Goal: Complete application form: Complete application form

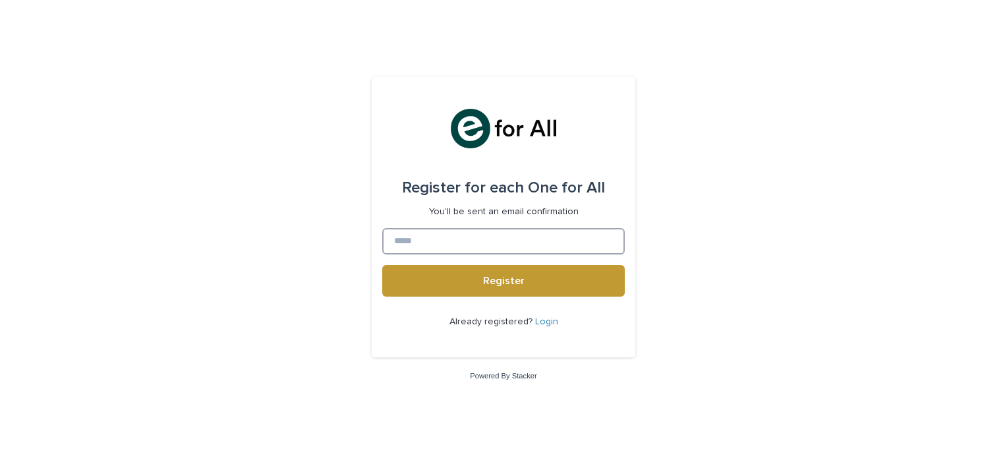
click at [410, 242] on input at bounding box center [503, 241] width 242 height 26
type input "**********"
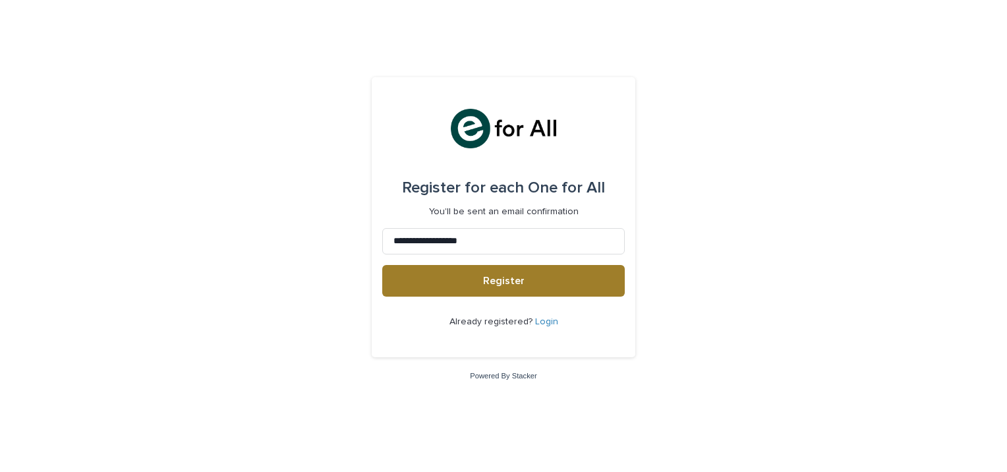
click at [507, 279] on span "Register" at bounding box center [504, 280] width 42 height 11
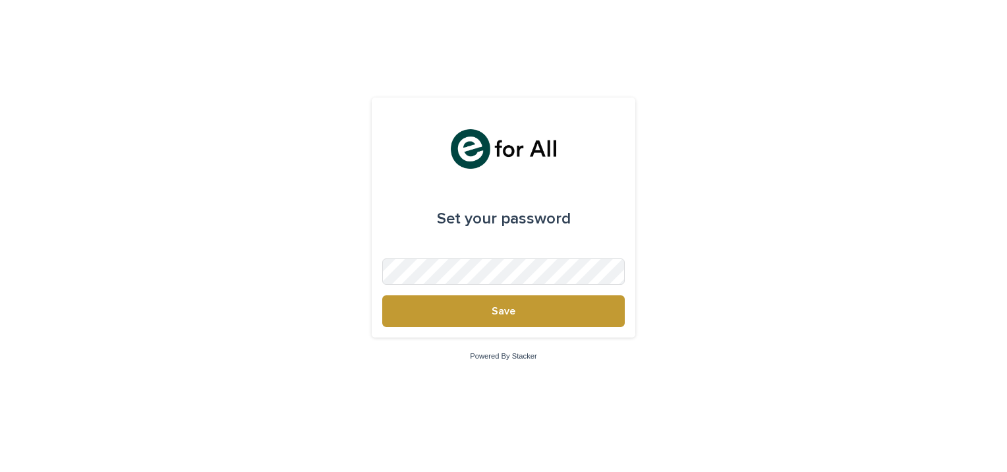
click at [593, 27] on div "Set your password Save Powered By Stacker" at bounding box center [503, 236] width 1007 height 472
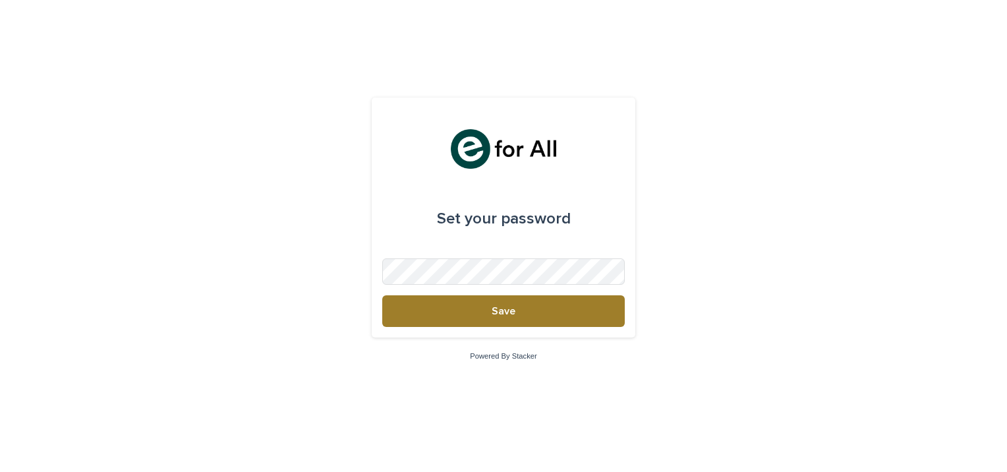
click at [577, 303] on button "Save" at bounding box center [503, 311] width 242 height 32
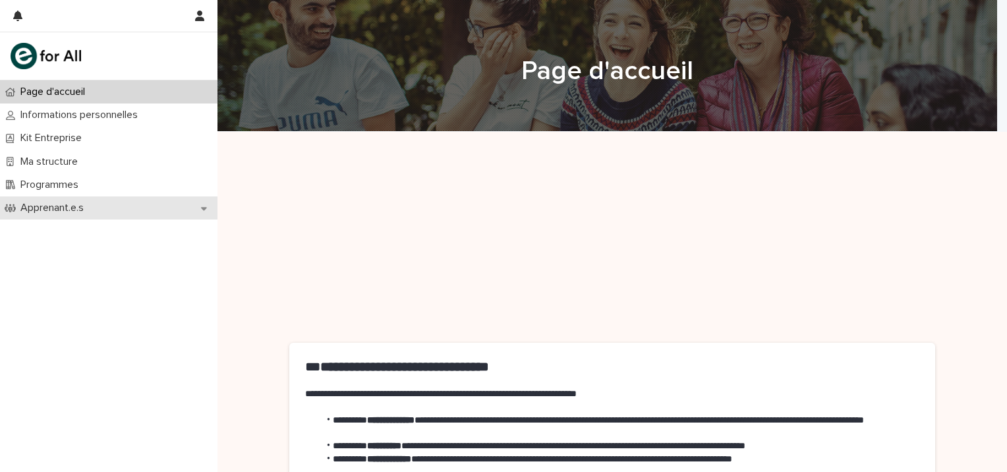
click at [56, 200] on div "Apprenant.e.s" at bounding box center [108, 207] width 217 height 23
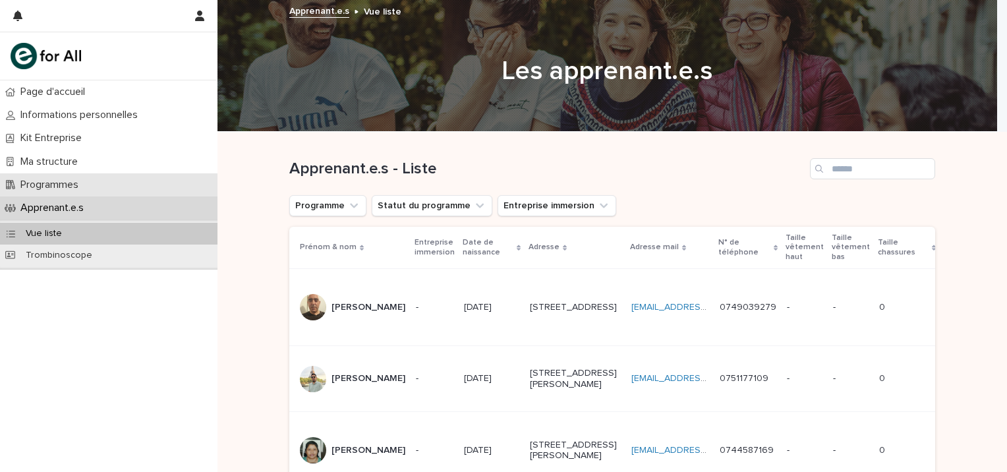
click at [59, 184] on p "Programmes" at bounding box center [52, 185] width 74 height 13
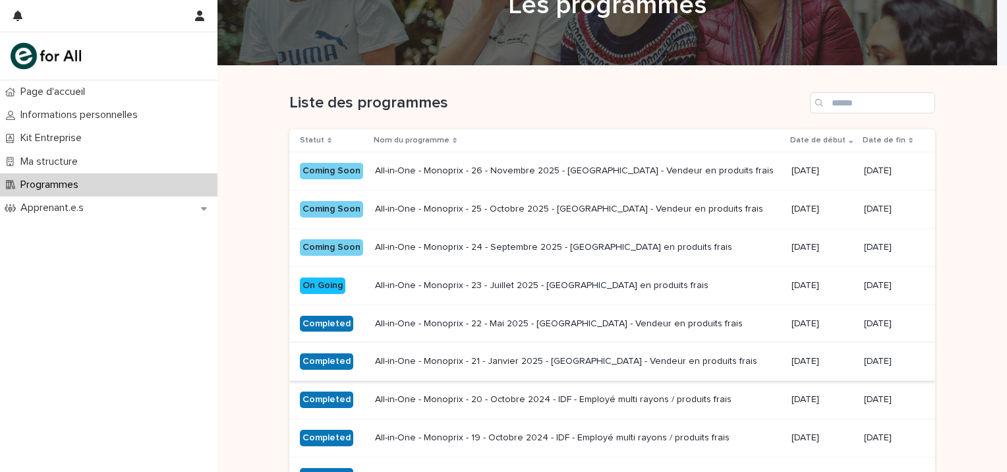
scroll to position [132, 0]
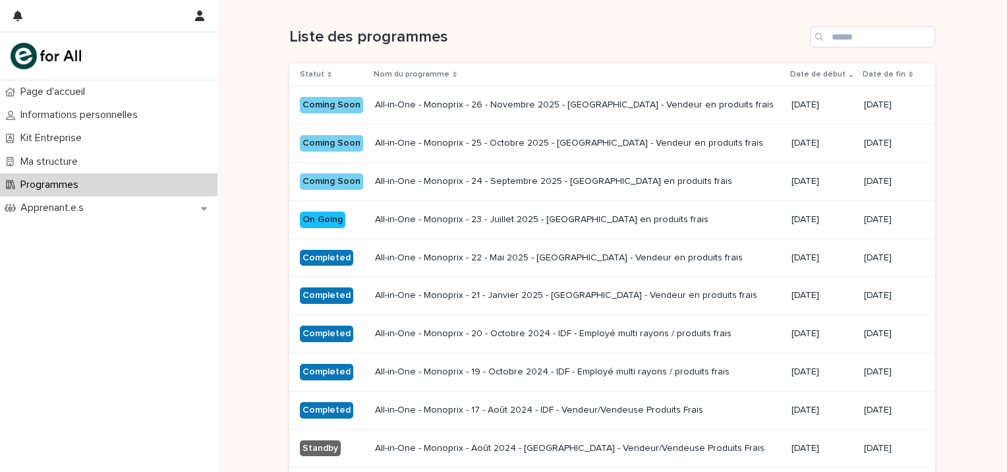
click at [501, 254] on p "All-in-One - Monoprix - [DATE] - [GEOGRAPHIC_DATA] - Vendeur en produits frais" at bounding box center [578, 257] width 406 height 11
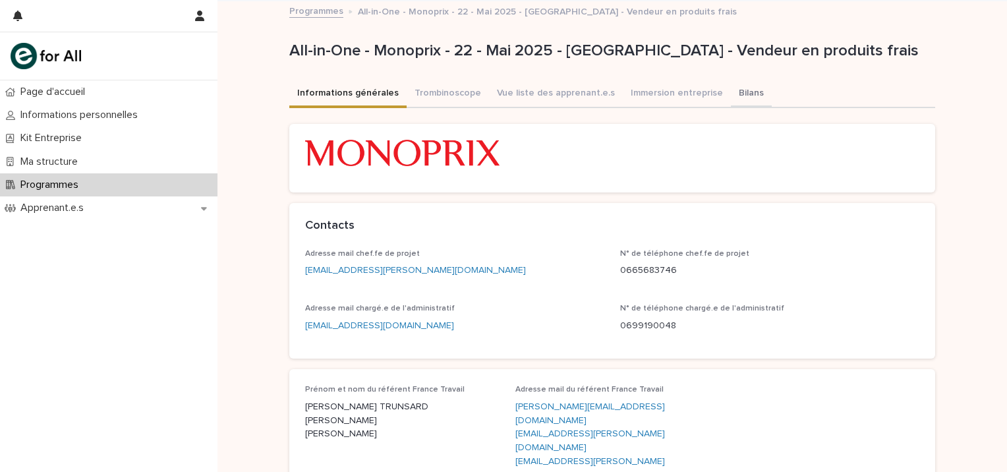
click at [731, 86] on button "Bilans" at bounding box center [751, 94] width 41 height 28
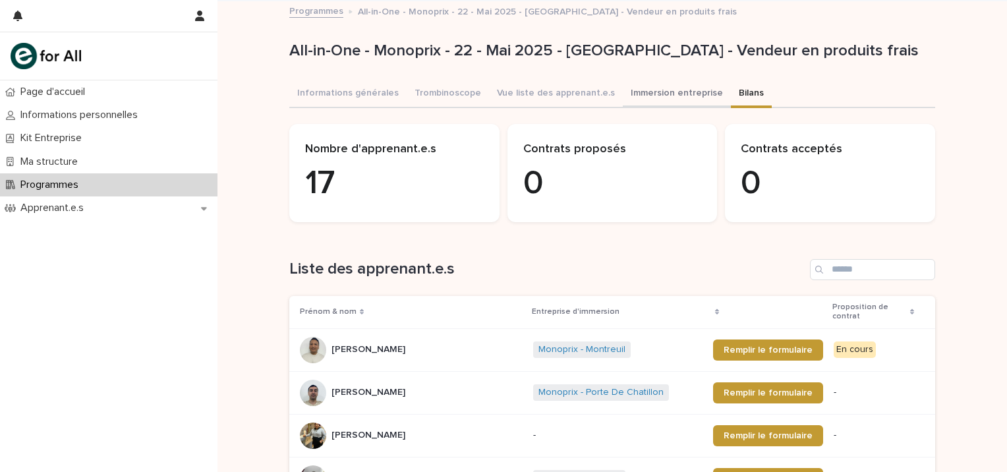
click at [633, 92] on button "Immersion entreprise" at bounding box center [677, 94] width 108 height 28
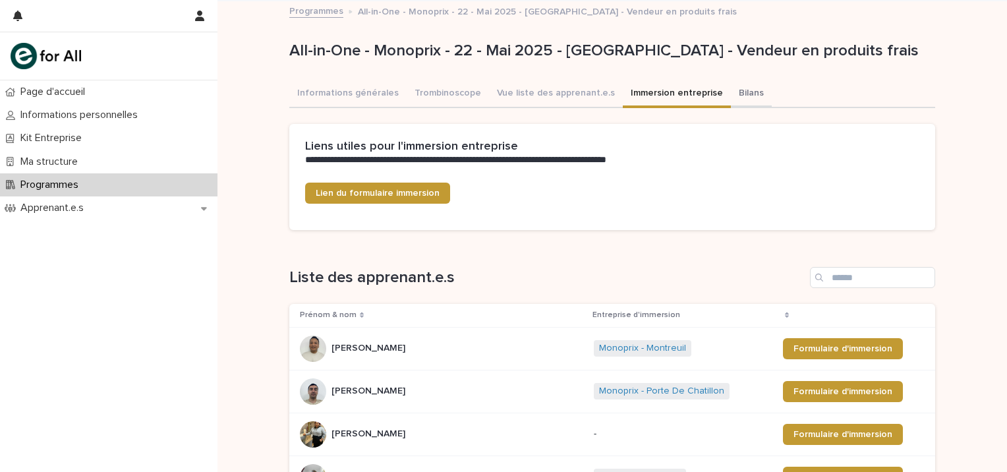
click at [731, 92] on button "Bilans" at bounding box center [751, 94] width 41 height 28
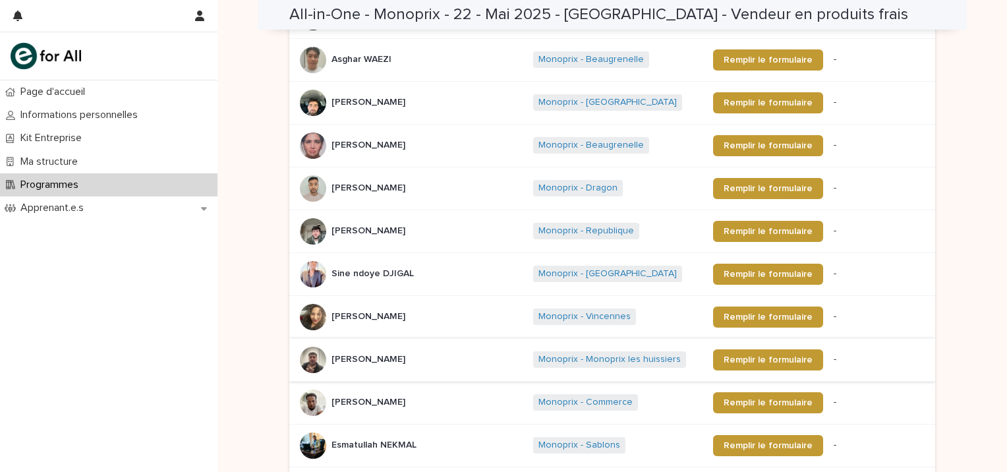
scroll to position [725, 0]
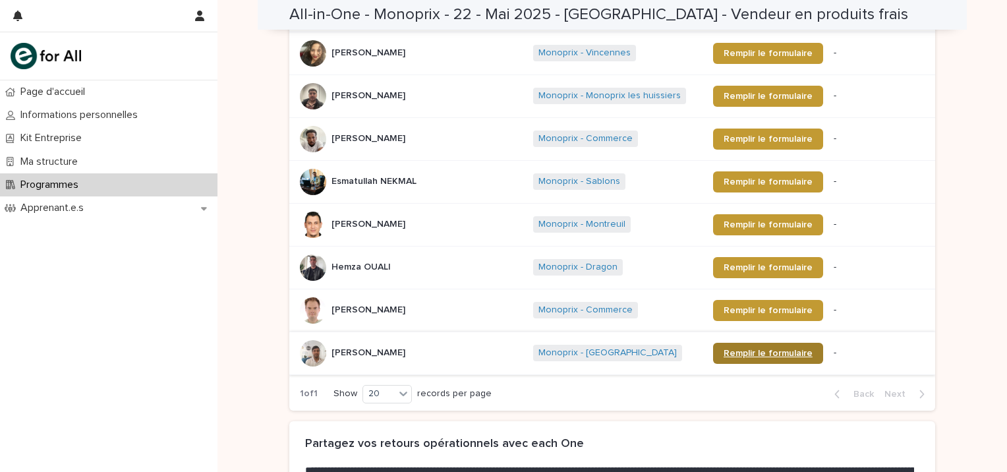
click at [772, 349] on span "Remplir le formulaire" at bounding box center [767, 353] width 89 height 9
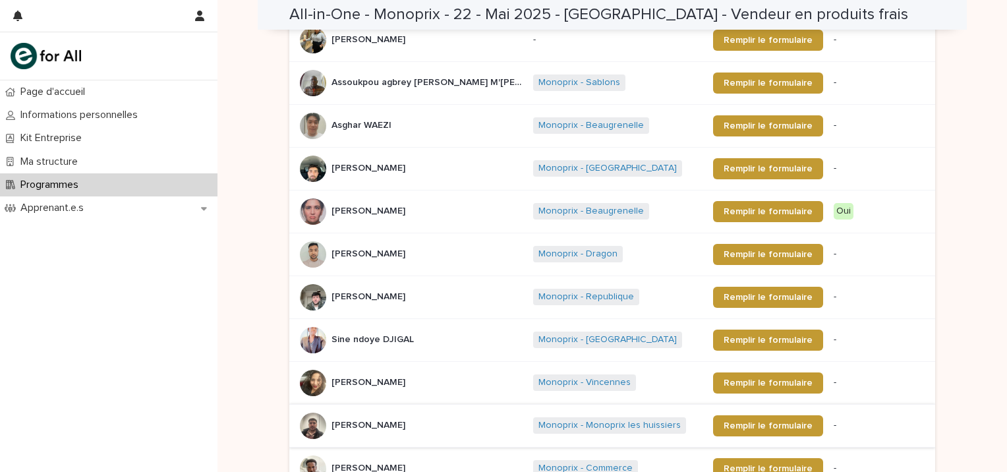
scroll to position [329, 0]
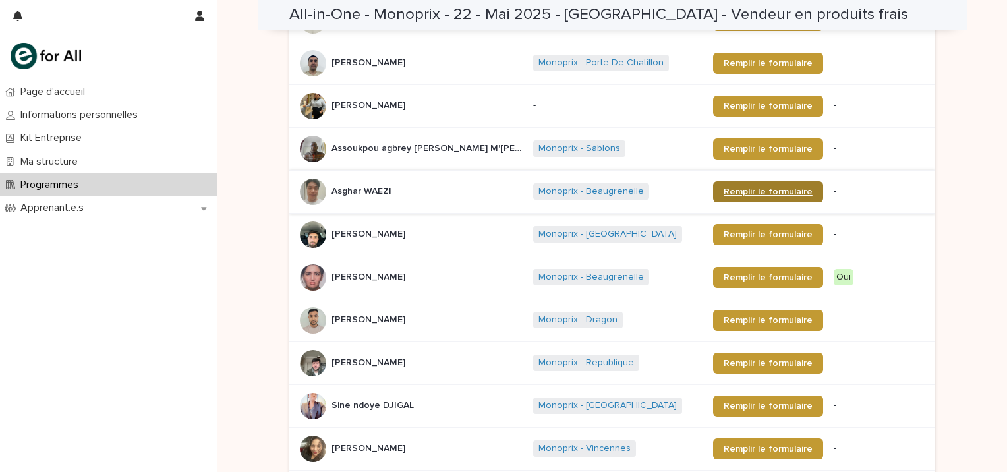
click at [723, 187] on span "Remplir le formulaire" at bounding box center [767, 191] width 89 height 9
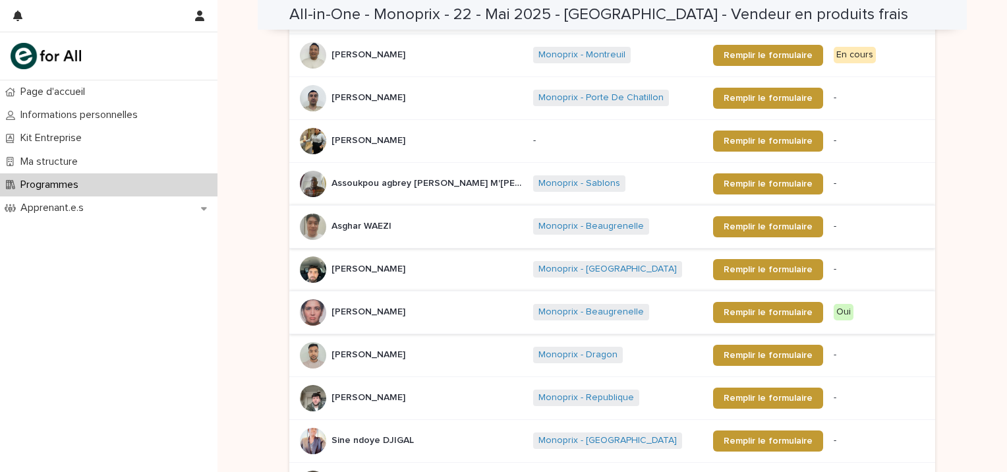
scroll to position [198, 0]
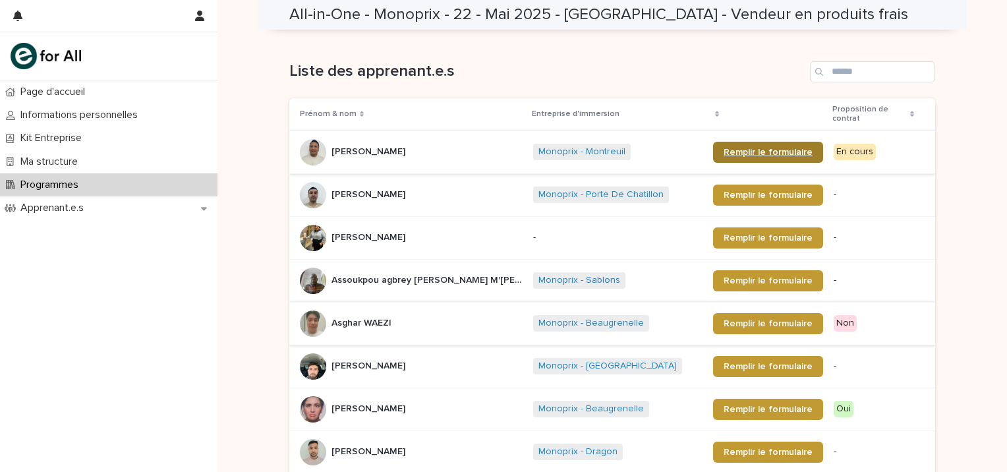
click at [739, 148] on span "Remplir le formulaire" at bounding box center [767, 152] width 89 height 9
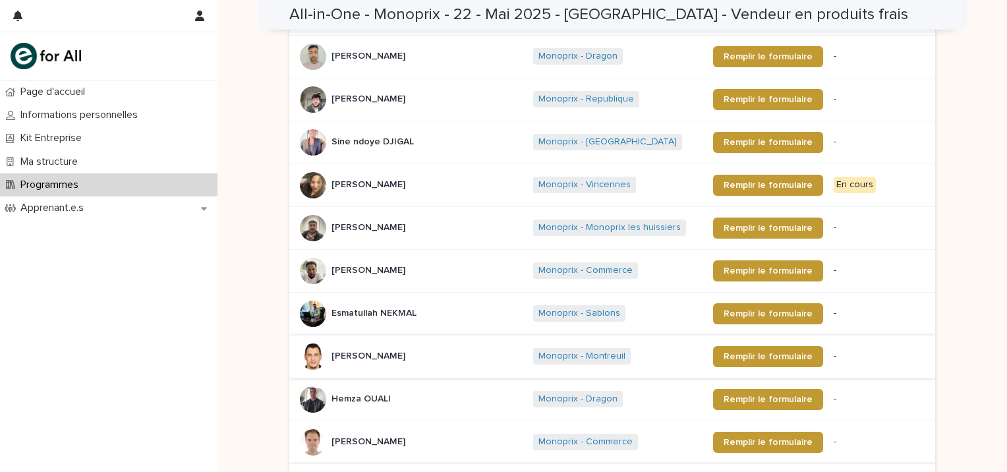
scroll to position [659, 0]
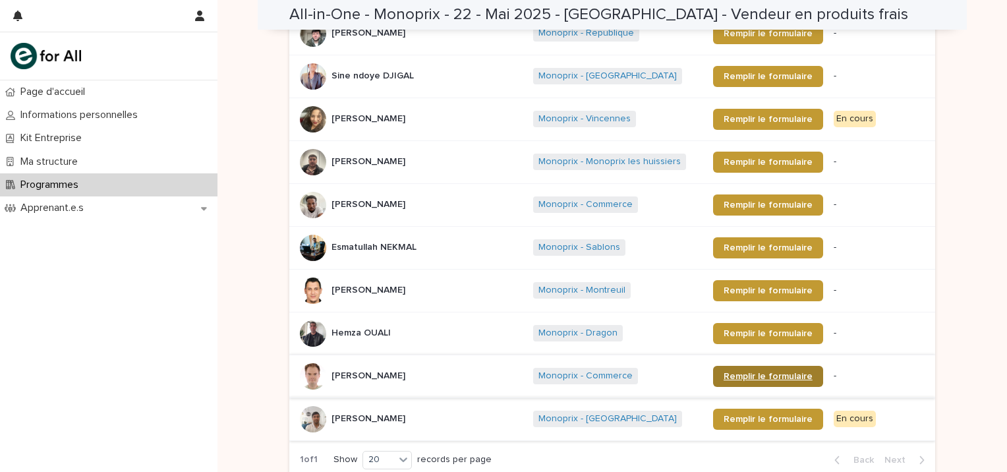
click at [723, 372] on span "Remplir le formulaire" at bounding box center [767, 376] width 89 height 9
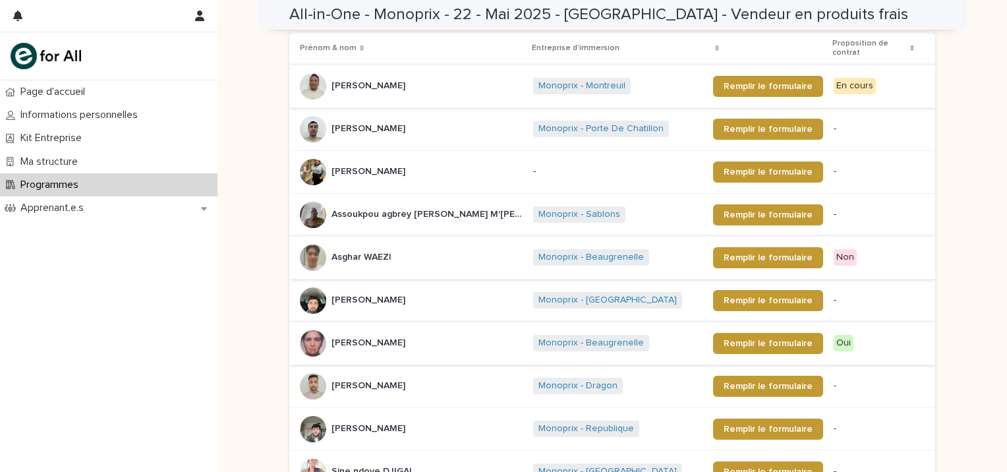
scroll to position [329, 0]
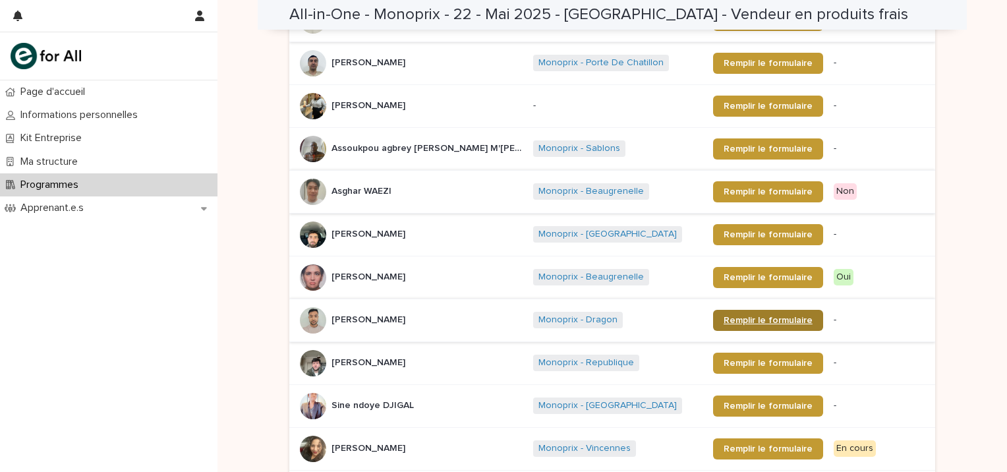
click at [723, 316] on span "Remplir le formulaire" at bounding box center [767, 320] width 89 height 9
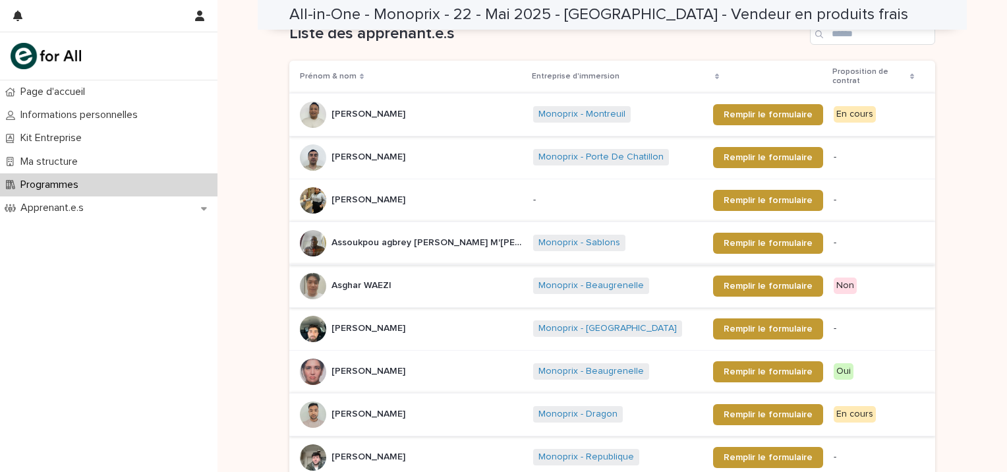
scroll to position [198, 0]
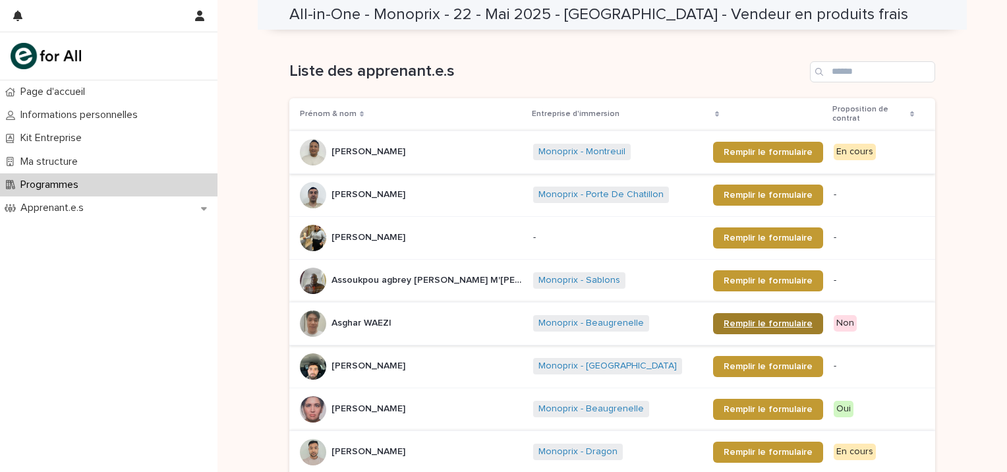
click at [762, 319] on span "Remplir le formulaire" at bounding box center [767, 323] width 89 height 9
click at [743, 148] on span "Remplir le formulaire" at bounding box center [767, 152] width 89 height 9
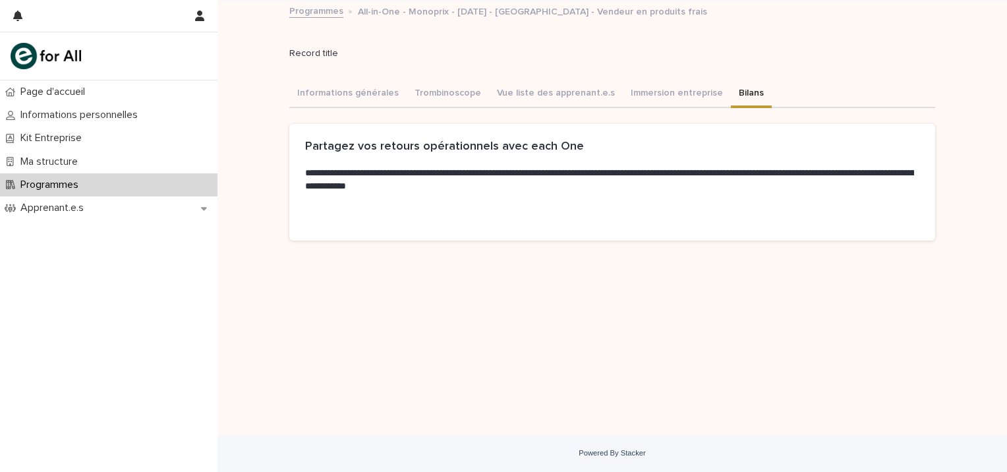
click at [65, 186] on p "Programmes" at bounding box center [52, 185] width 74 height 13
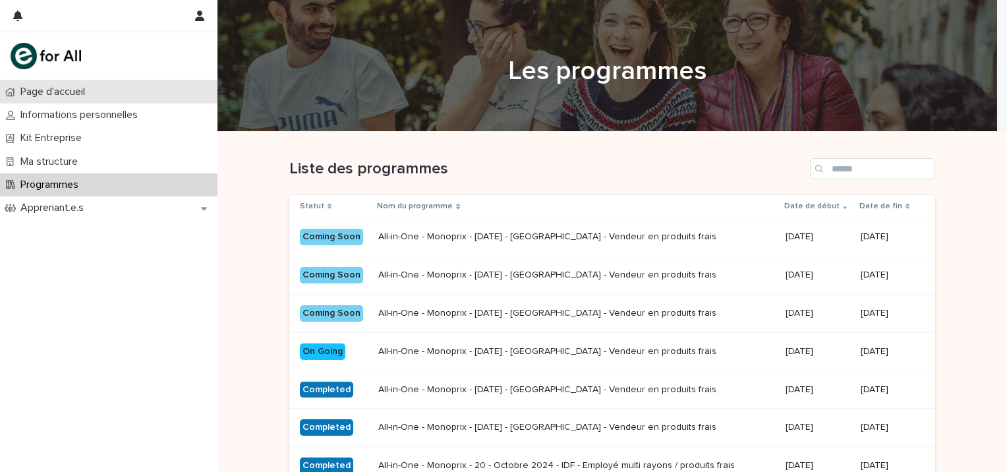
click at [55, 94] on p "Page d'accueil" at bounding box center [55, 92] width 80 height 13
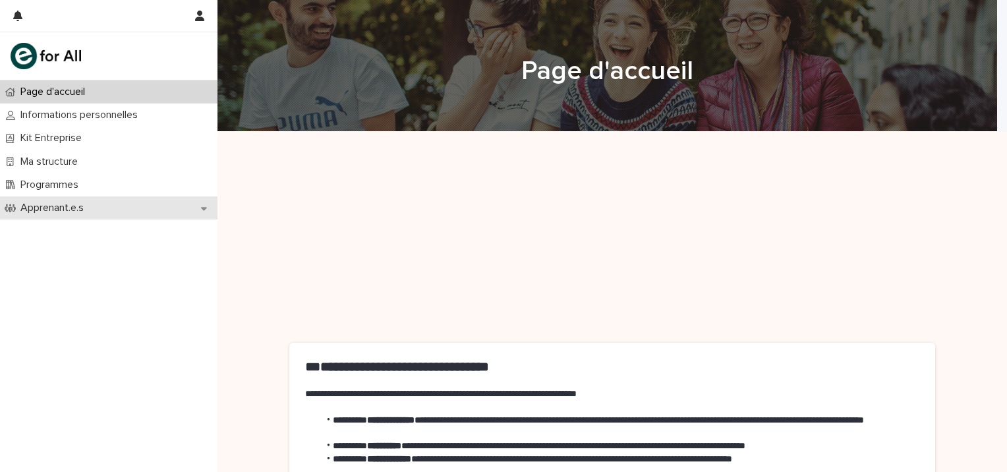
click at [50, 203] on p "Apprenant.e.s" at bounding box center [54, 208] width 79 height 13
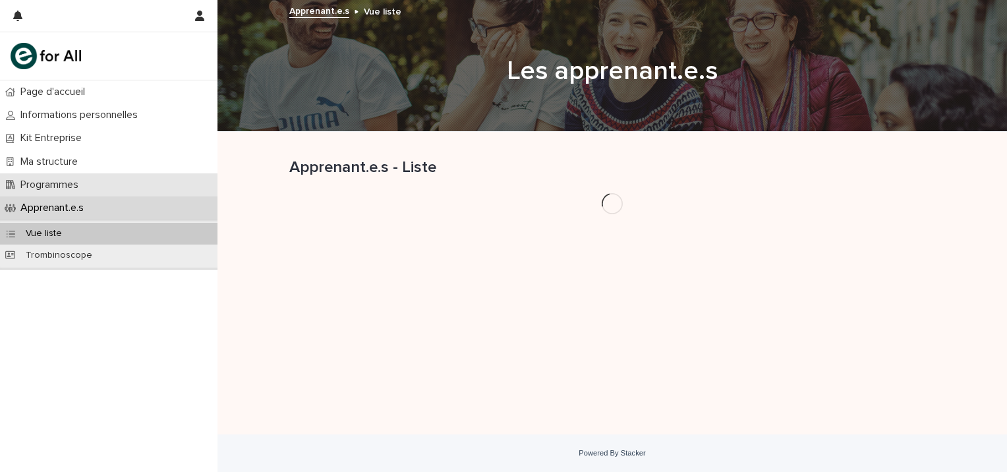
click at [50, 184] on p "Programmes" at bounding box center [52, 185] width 74 height 13
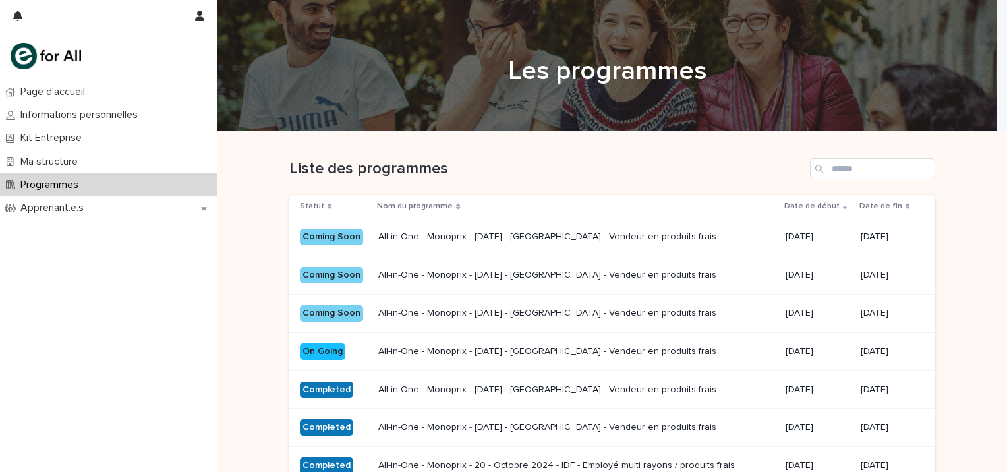
click at [490, 379] on div "All-in-One - Monoprix - 22 - Mai 2025 - Île-de-France - Vendeur en produits fra…" at bounding box center [576, 390] width 396 height 22
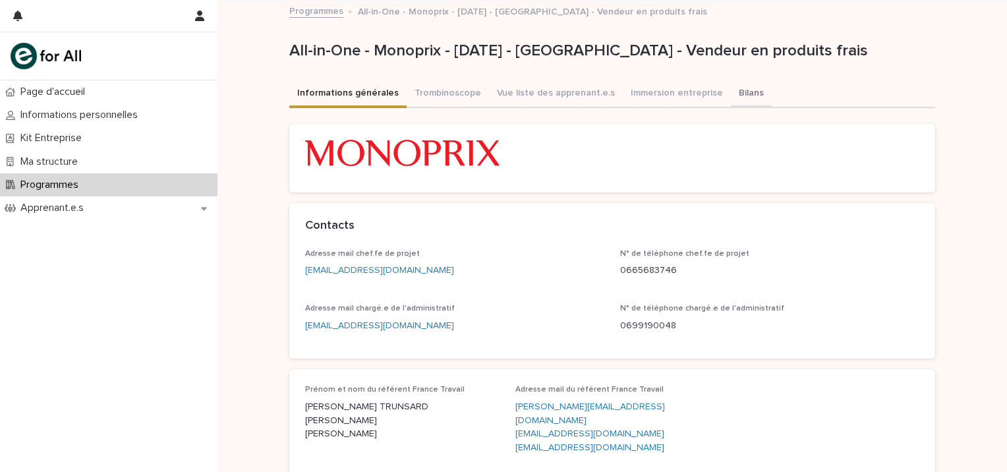
click at [731, 90] on button "Bilans" at bounding box center [751, 94] width 41 height 28
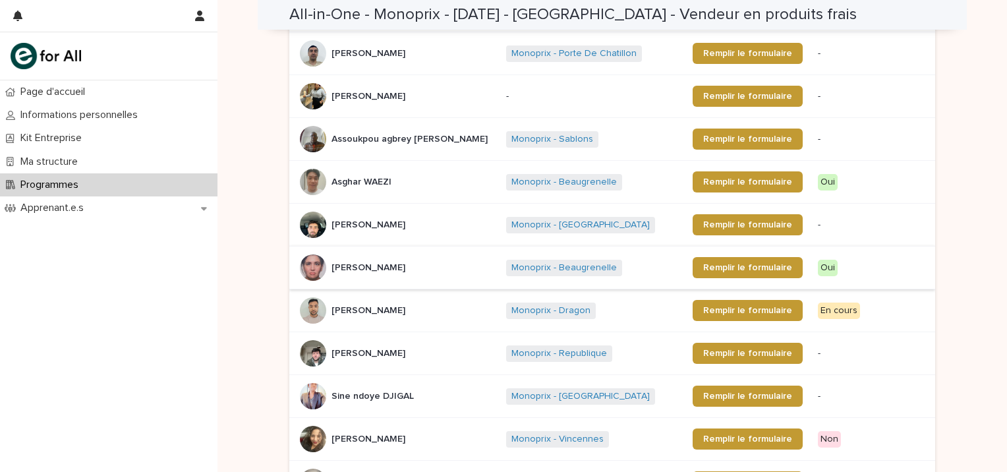
scroll to position [395, 0]
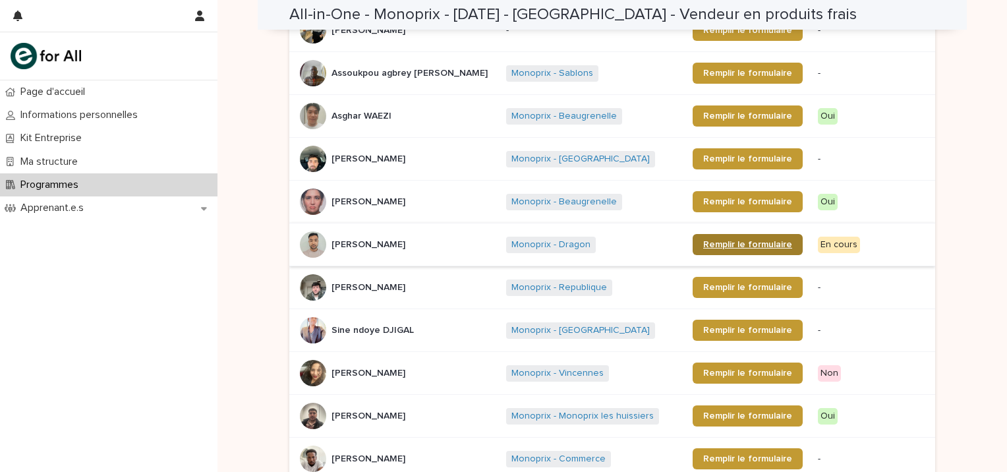
click at [703, 240] on span "Remplir le formulaire" at bounding box center [747, 244] width 89 height 9
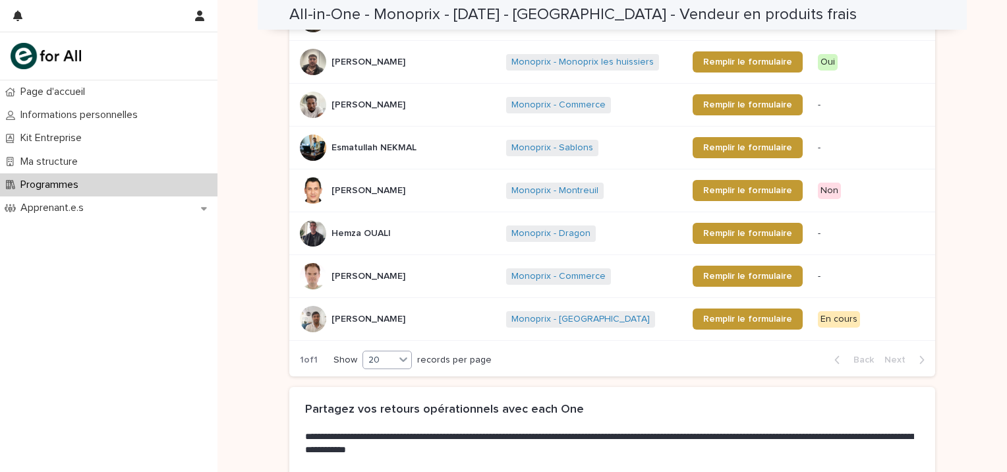
scroll to position [791, 0]
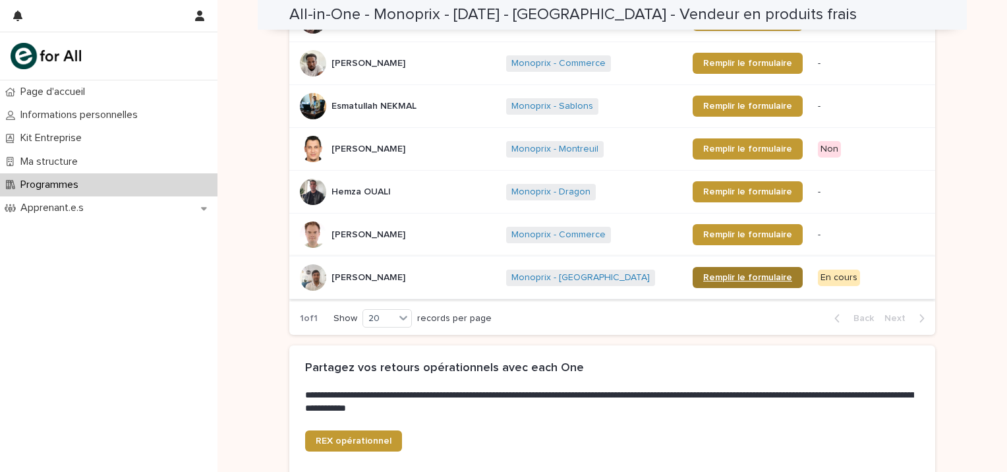
click at [697, 269] on link "Remplir le formulaire" at bounding box center [747, 277] width 110 height 21
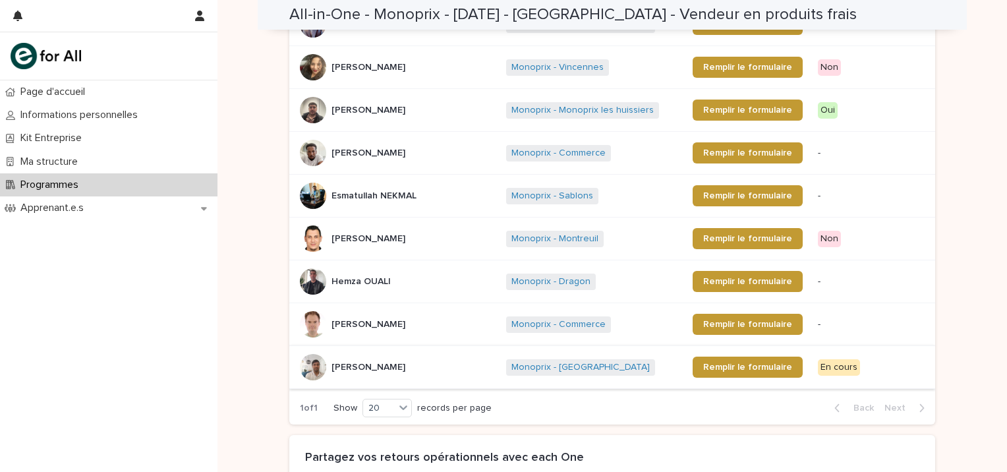
scroll to position [725, 0]
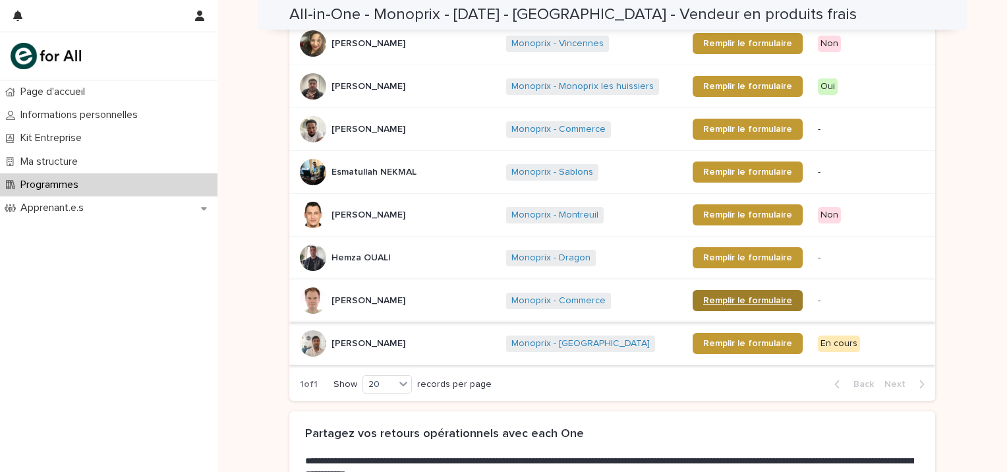
click at [718, 296] on span "Remplir le formulaire" at bounding box center [747, 300] width 89 height 9
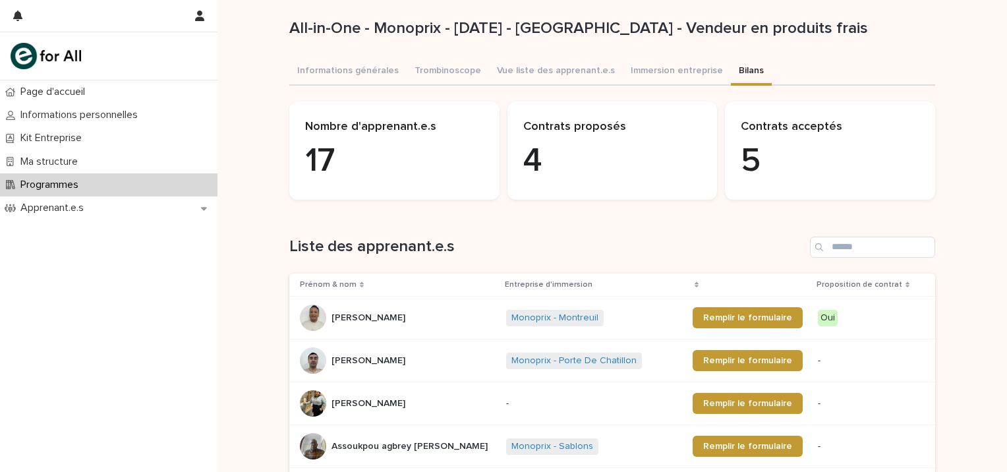
scroll to position [0, 0]
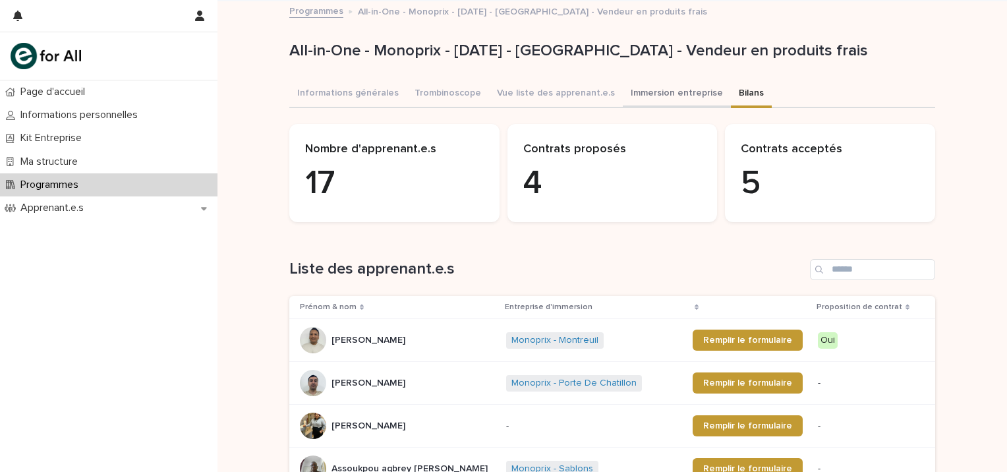
drag, startPoint x: 642, startPoint y: 89, endPoint x: 675, endPoint y: 89, distance: 33.6
click at [642, 89] on button "Immersion entreprise" at bounding box center [677, 94] width 108 height 28
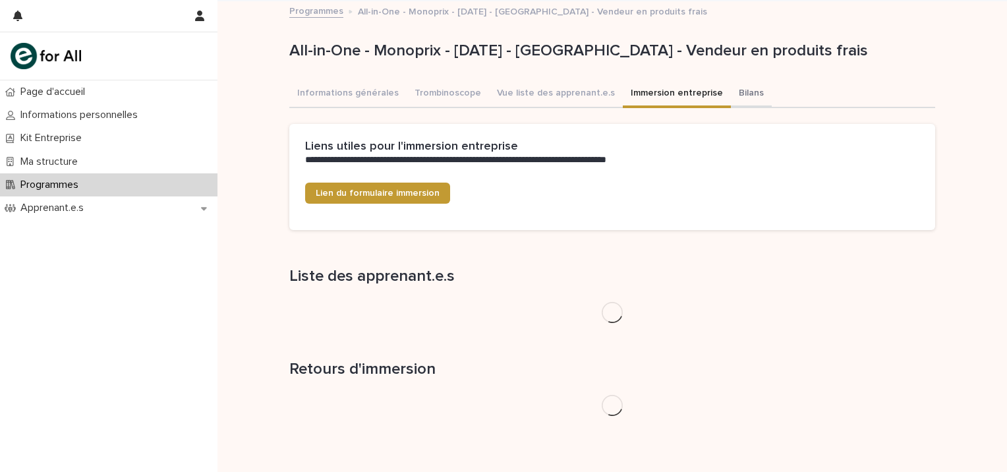
click at [731, 91] on button "Bilans" at bounding box center [751, 94] width 41 height 28
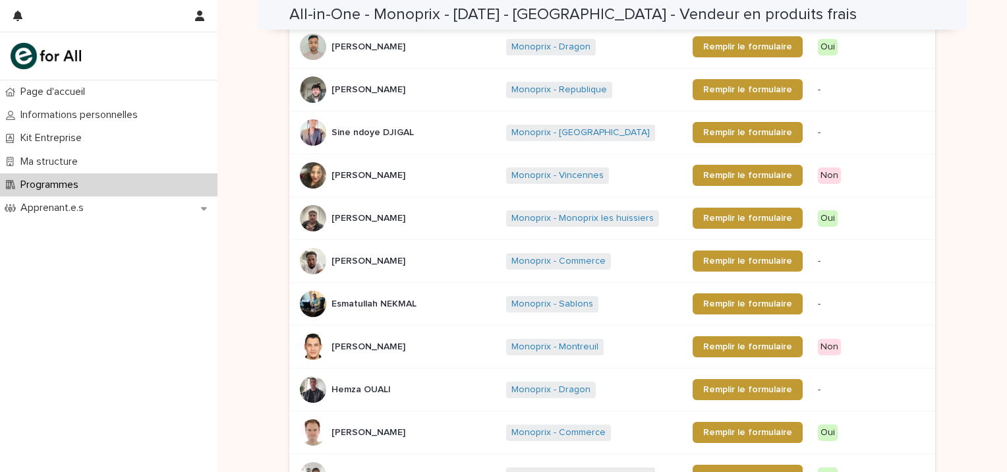
scroll to position [527, 0]
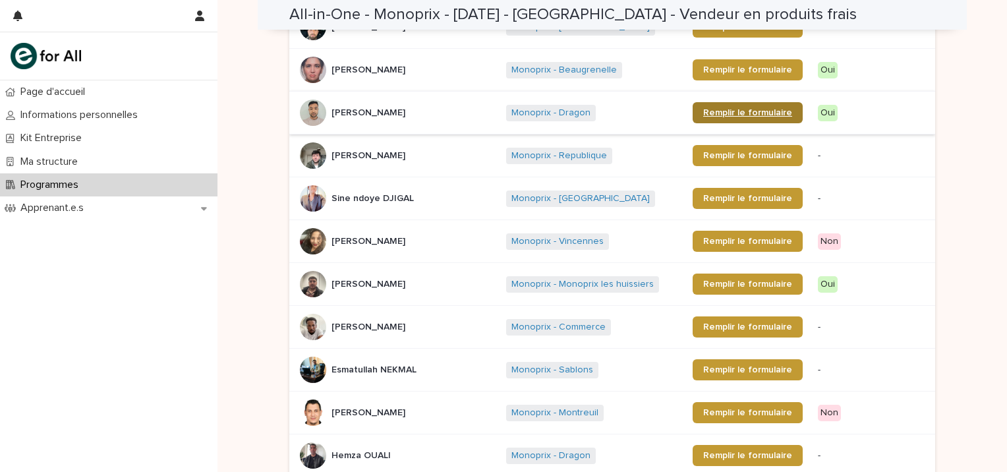
click at [743, 112] on span "Remplir le formulaire" at bounding box center [747, 112] width 89 height 9
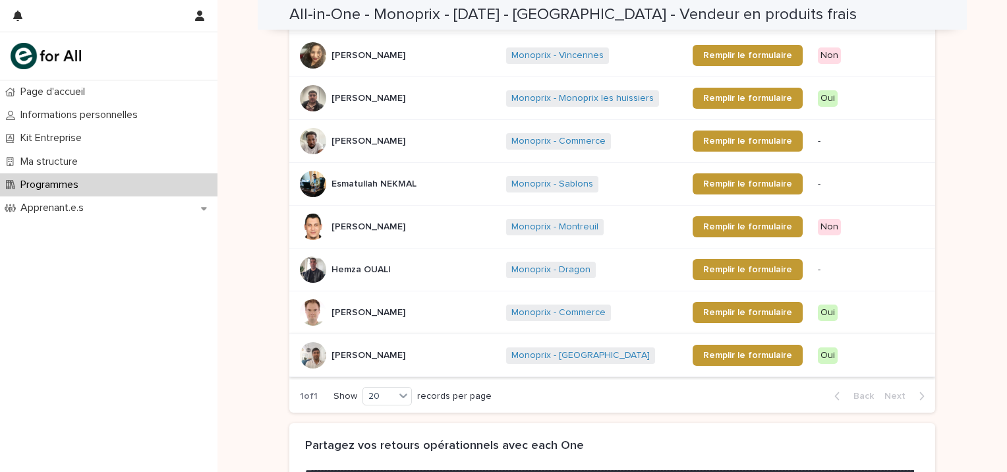
scroll to position [725, 0]
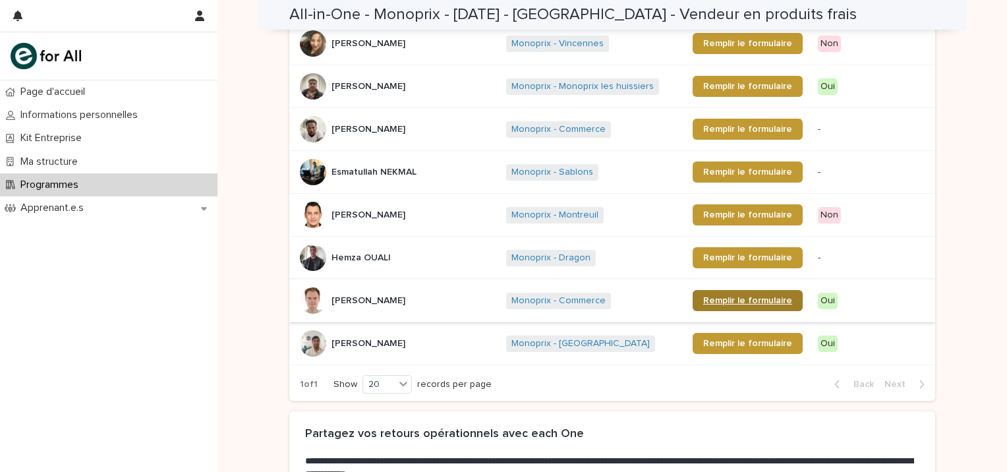
click at [750, 302] on span "Remplir le formulaire" at bounding box center [747, 300] width 89 height 9
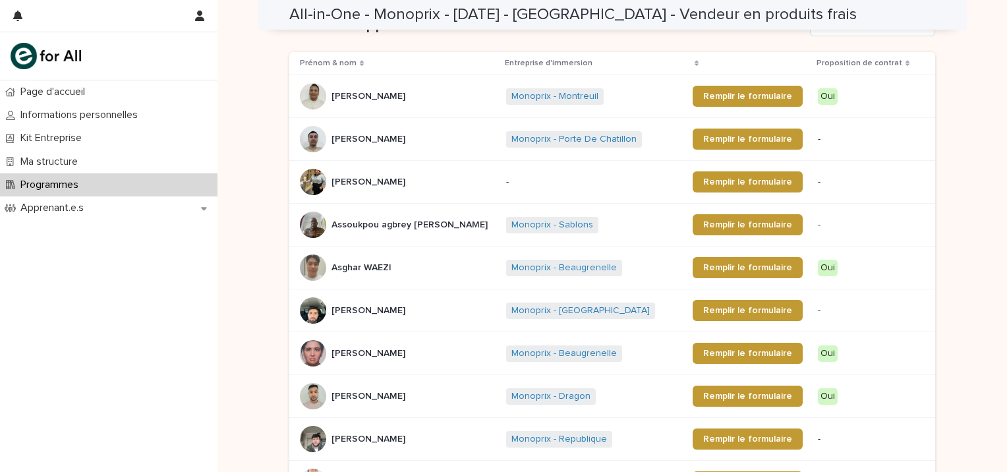
scroll to position [0, 0]
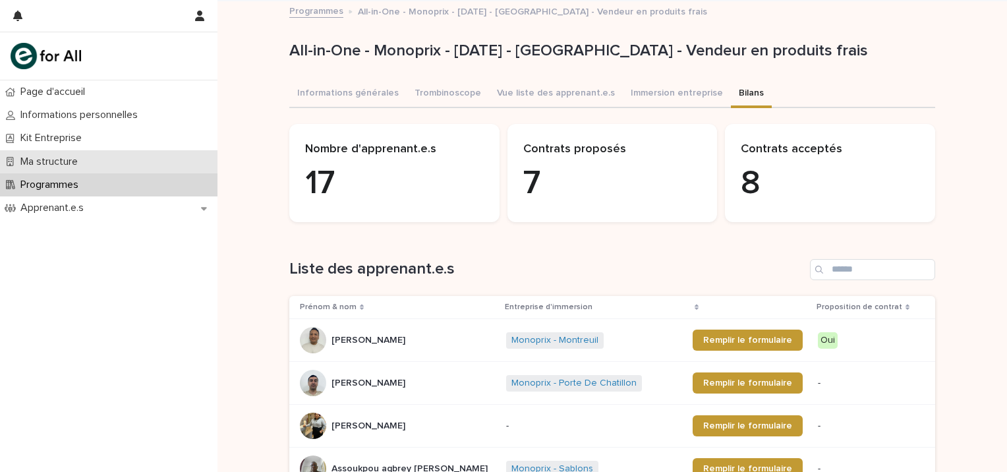
click at [55, 160] on p "Ma structure" at bounding box center [51, 161] width 73 height 13
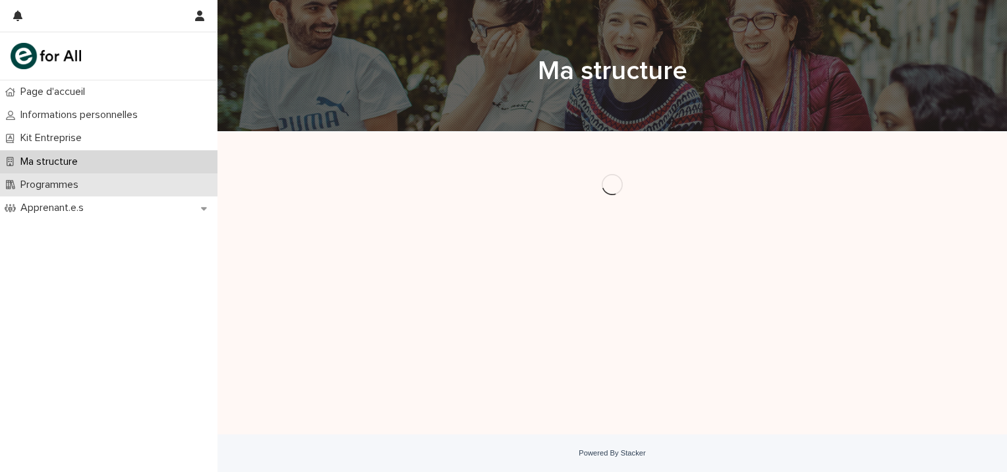
click at [63, 190] on p "Programmes" at bounding box center [52, 185] width 74 height 13
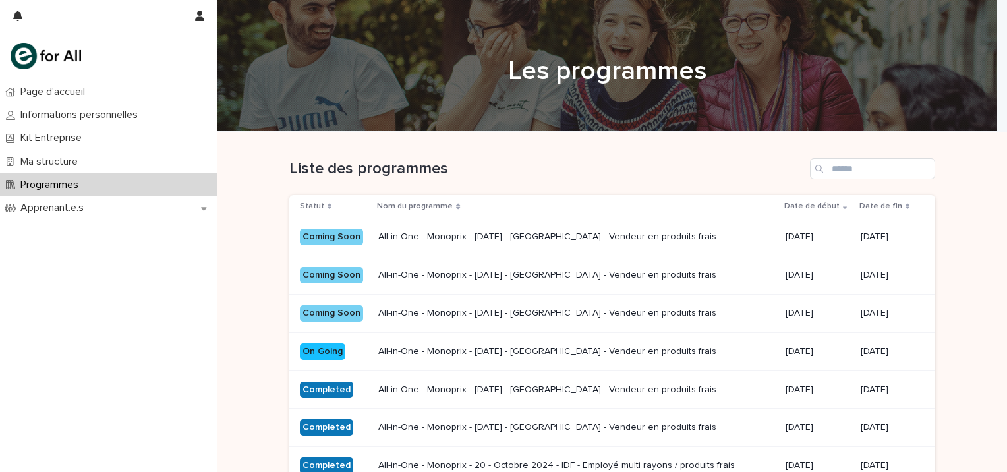
click at [482, 385] on p "All-in-One - Monoprix - 22 - Mai 2025 - Île-de-France - Vendeur en produits fra…" at bounding box center [576, 389] width 396 height 11
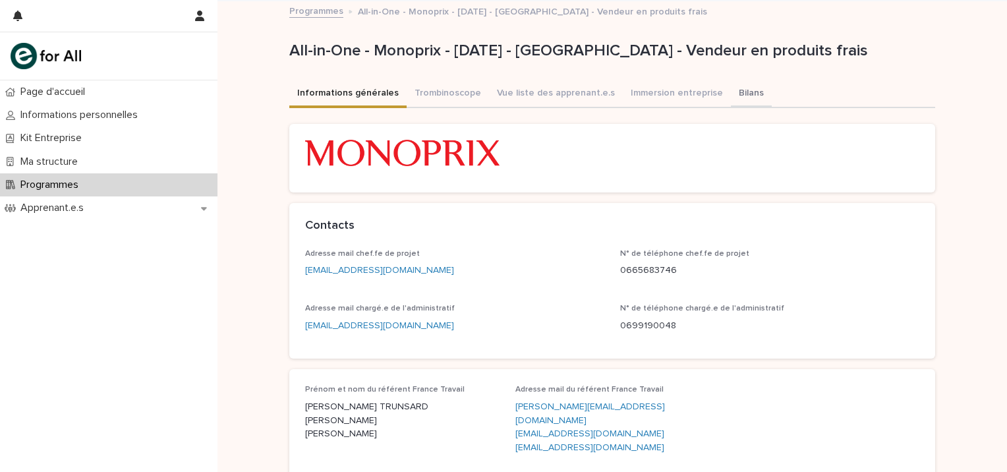
click at [731, 96] on button "Bilans" at bounding box center [751, 94] width 41 height 28
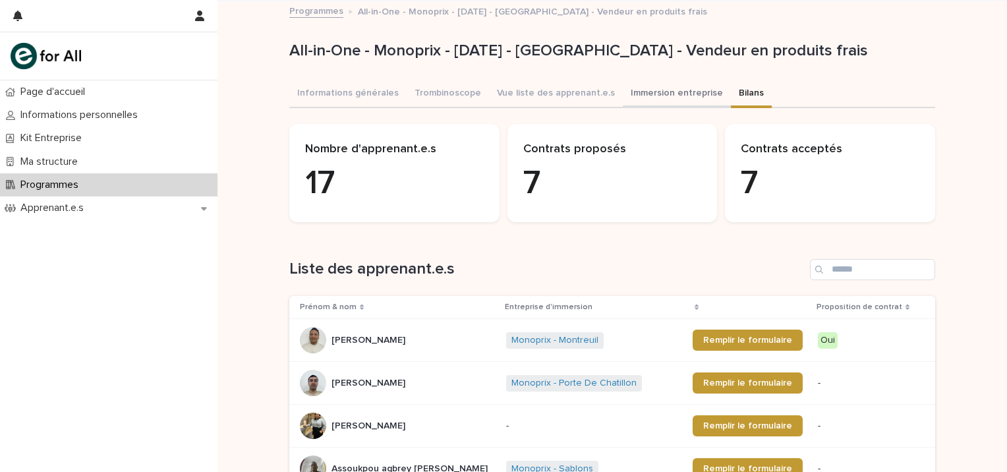
click at [623, 84] on button "Immersion entreprise" at bounding box center [677, 94] width 108 height 28
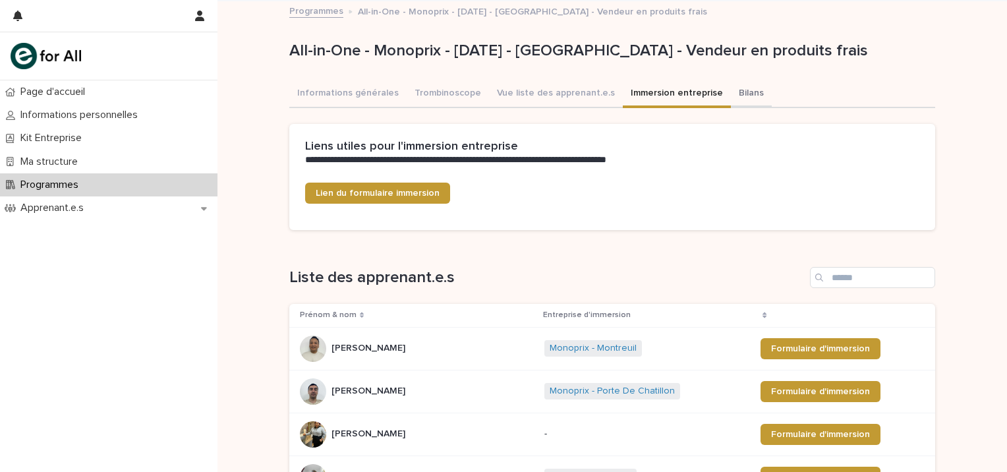
click at [731, 91] on button "Bilans" at bounding box center [751, 94] width 41 height 28
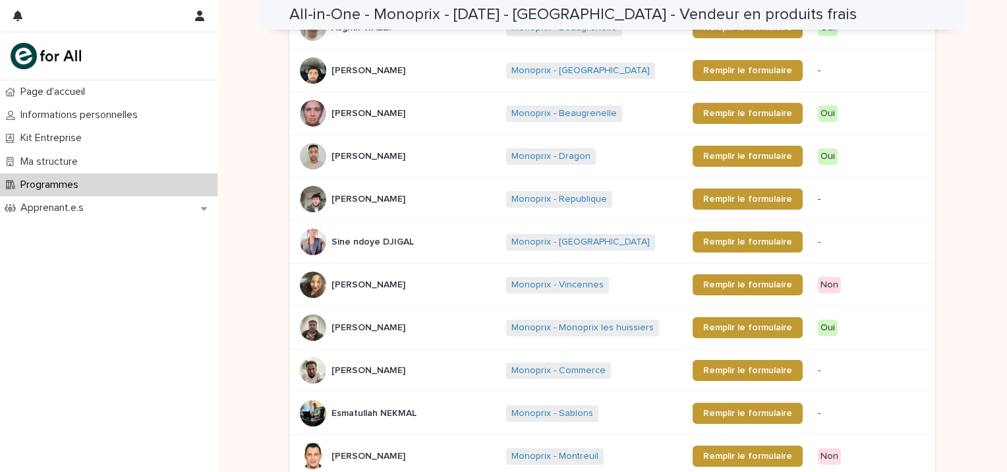
scroll to position [461, 0]
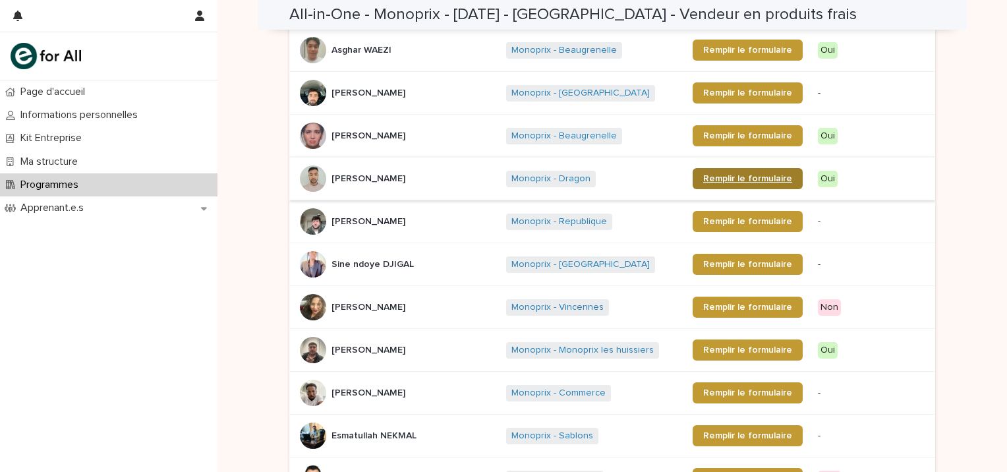
click at [709, 169] on link "Remplir le formulaire" at bounding box center [747, 178] width 110 height 21
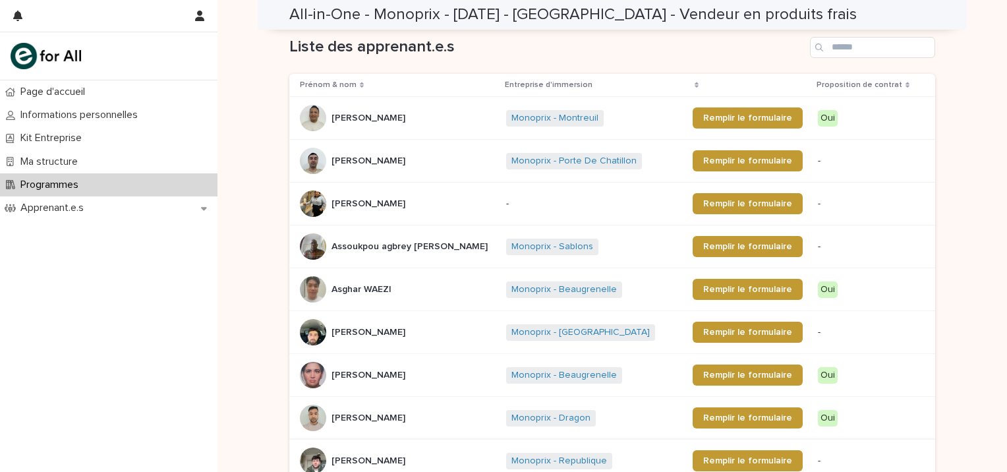
scroll to position [0, 0]
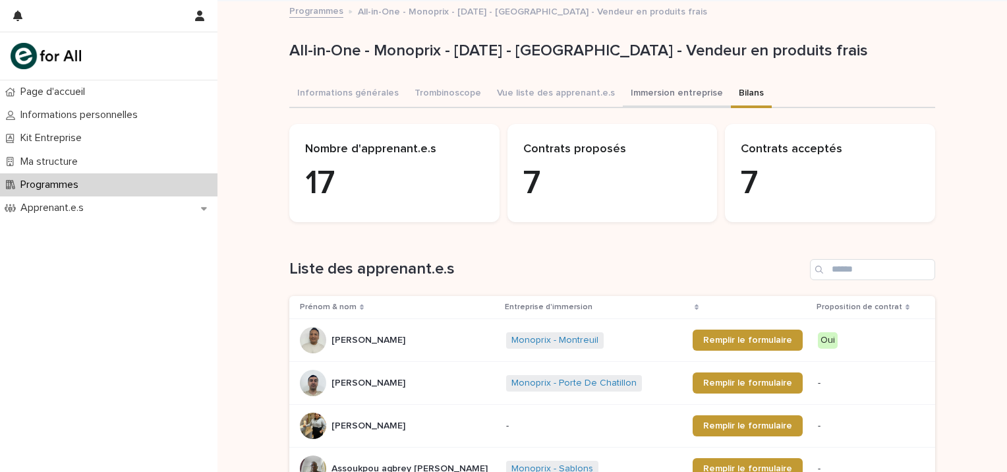
click at [685, 78] on div "All-in-One - Monoprix - 22 - Mai 2025 - Île-de-France - Vendeur en produits fra…" at bounding box center [612, 54] width 646 height 53
click at [679, 88] on button "Immersion entreprise" at bounding box center [677, 94] width 108 height 28
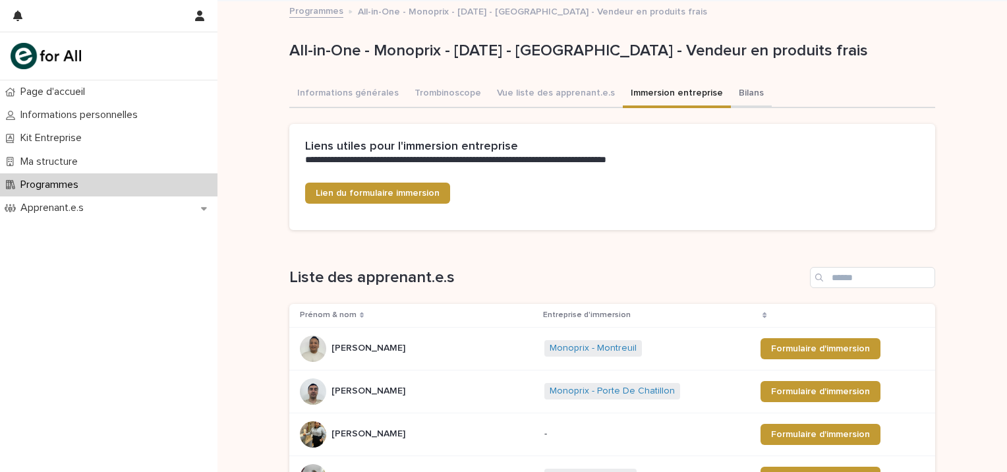
click at [731, 90] on button "Bilans" at bounding box center [751, 94] width 41 height 28
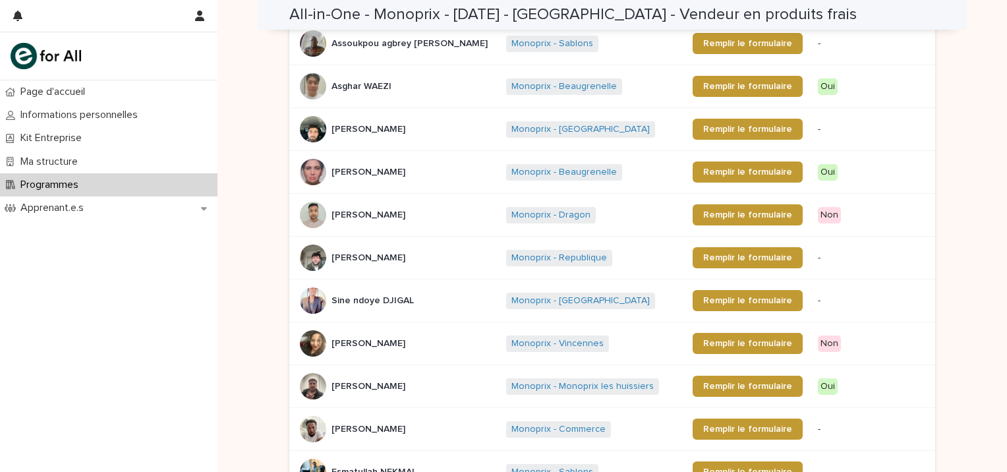
scroll to position [395, 0]
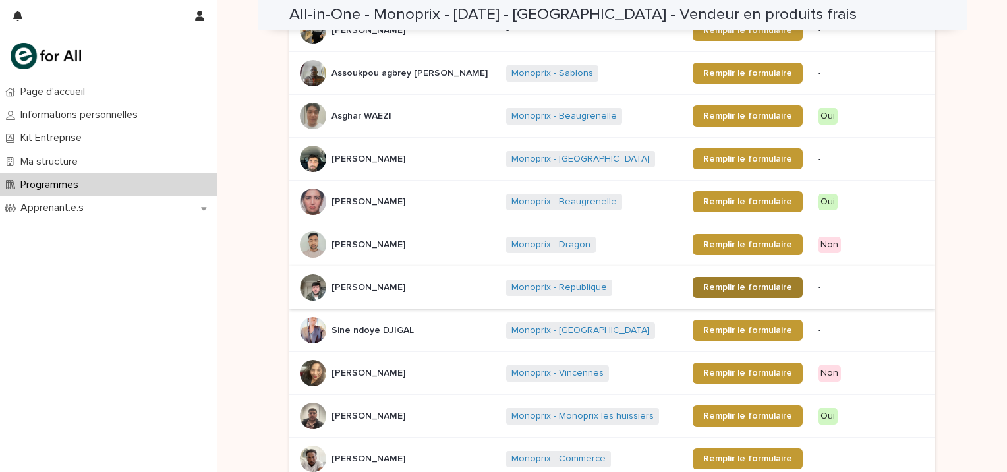
click at [705, 287] on span "Remplir le formulaire" at bounding box center [747, 287] width 89 height 9
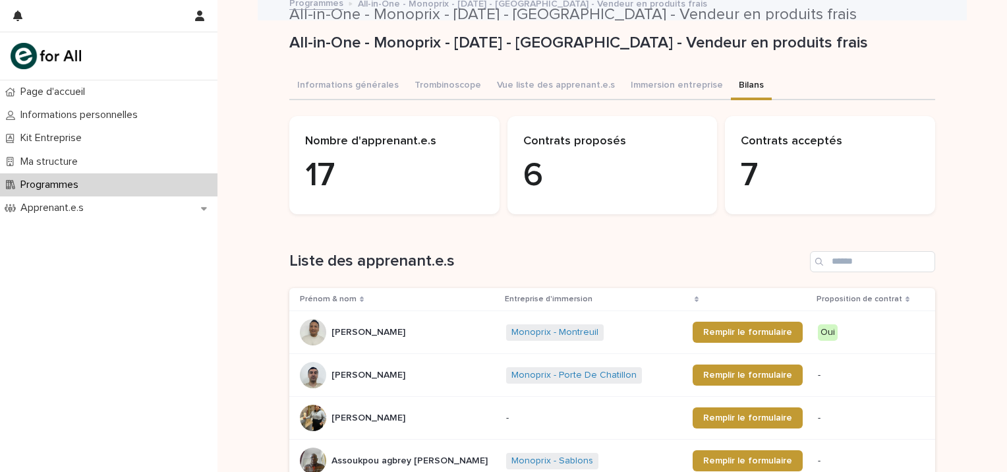
scroll to position [0, 0]
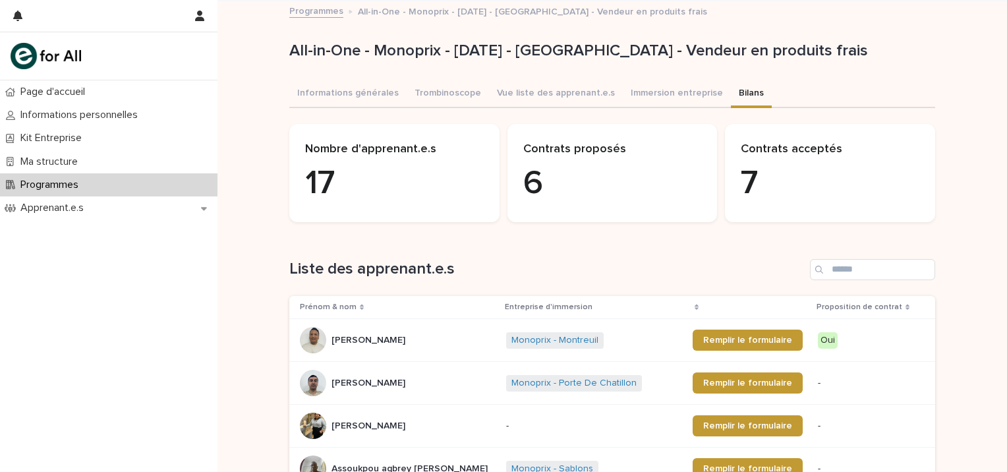
click at [658, 76] on div "All-in-One - Monoprix - 22 - Mai 2025 - Île-de-France - Vendeur en produits fra…" at bounding box center [612, 54] width 646 height 53
click at [658, 92] on button "Immersion entreprise" at bounding box center [677, 94] width 108 height 28
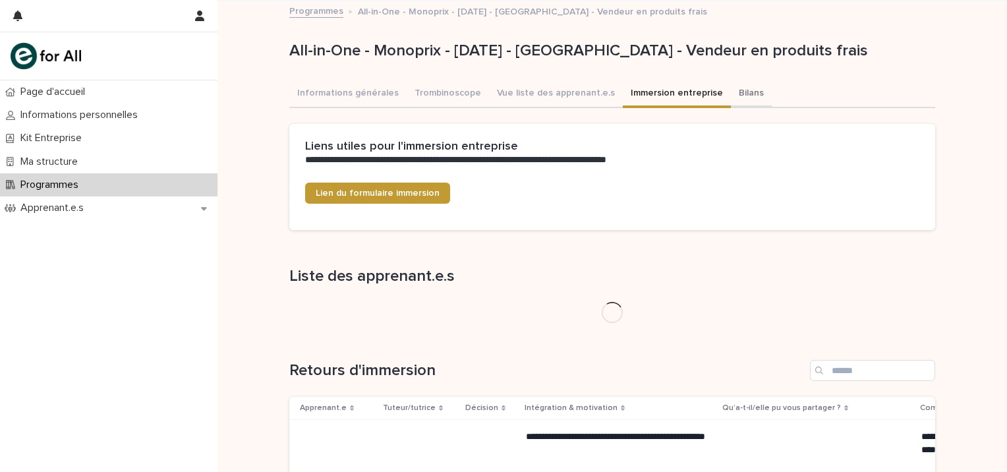
click at [731, 88] on button "Bilans" at bounding box center [751, 94] width 41 height 28
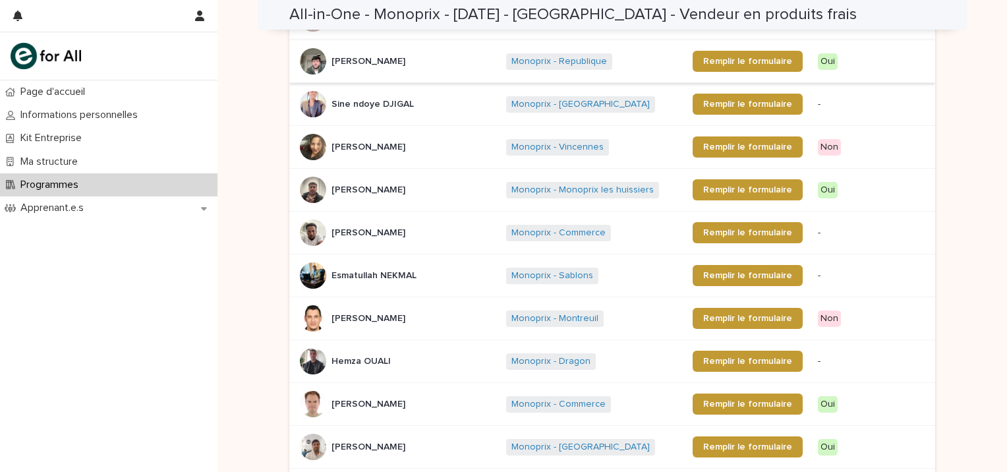
scroll to position [644, 0]
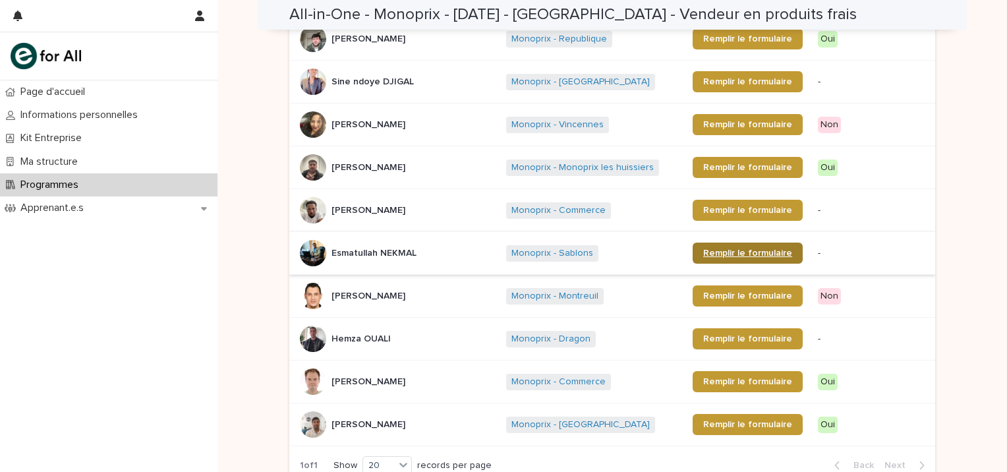
click at [712, 248] on span "Remplir le formulaire" at bounding box center [747, 252] width 89 height 9
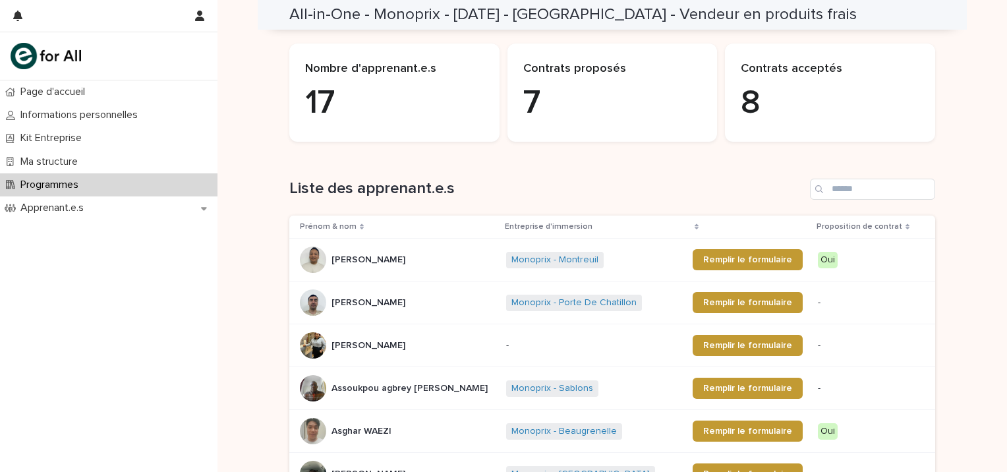
scroll to position [0, 0]
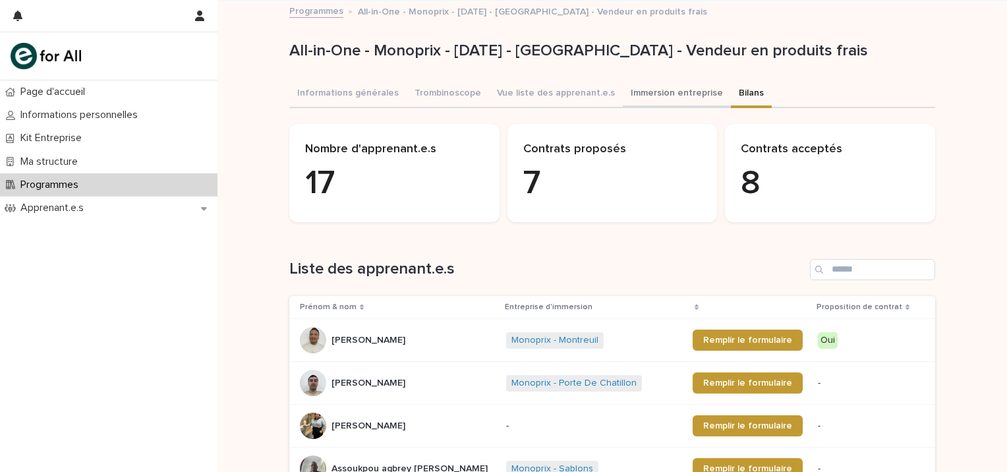
click at [661, 96] on button "Immersion entreprise" at bounding box center [677, 94] width 108 height 28
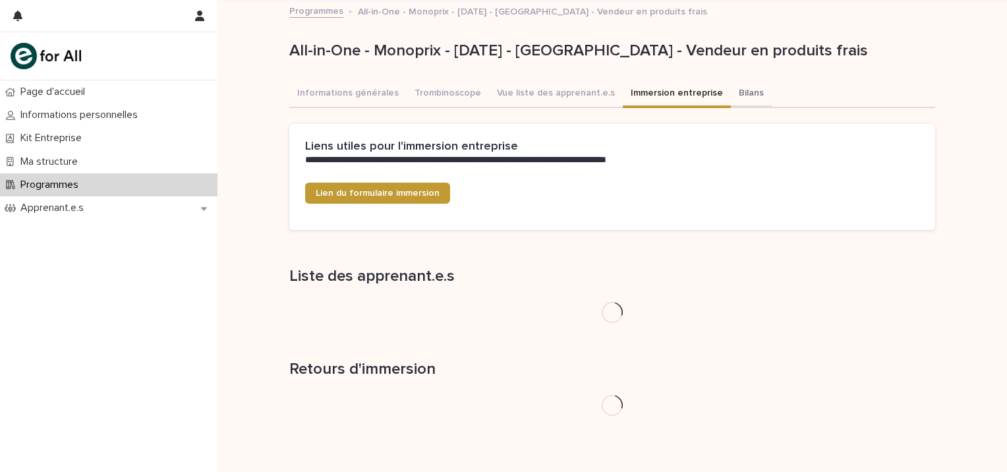
click at [731, 87] on button "Bilans" at bounding box center [751, 94] width 41 height 28
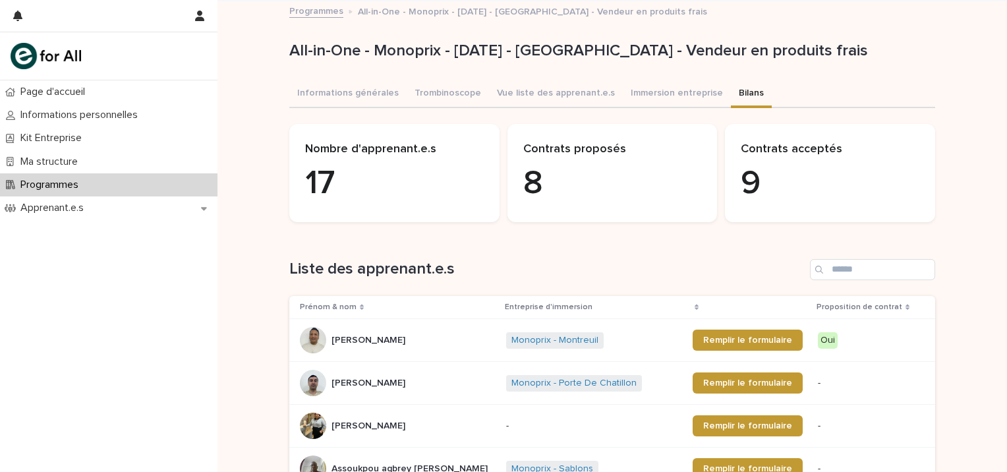
click at [293, 262] on h1 "Liste des apprenant.e.s" at bounding box center [546, 269] width 515 height 19
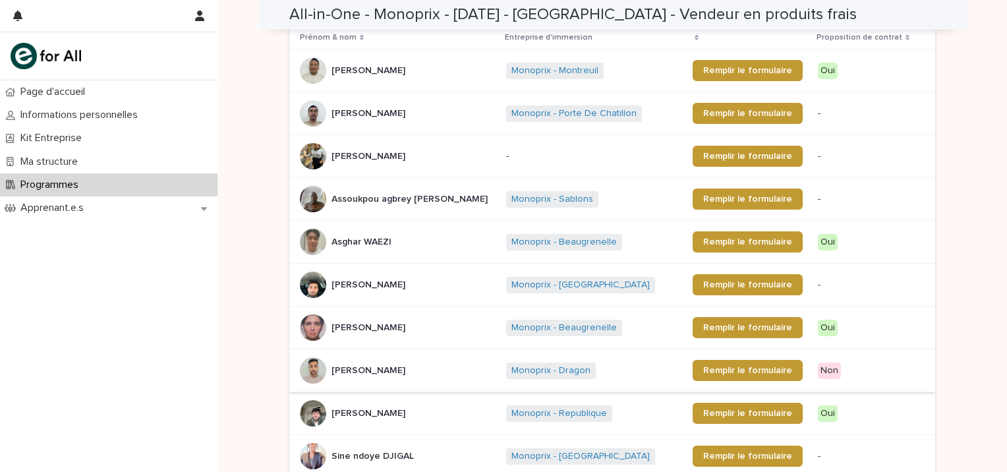
scroll to position [248, 0]
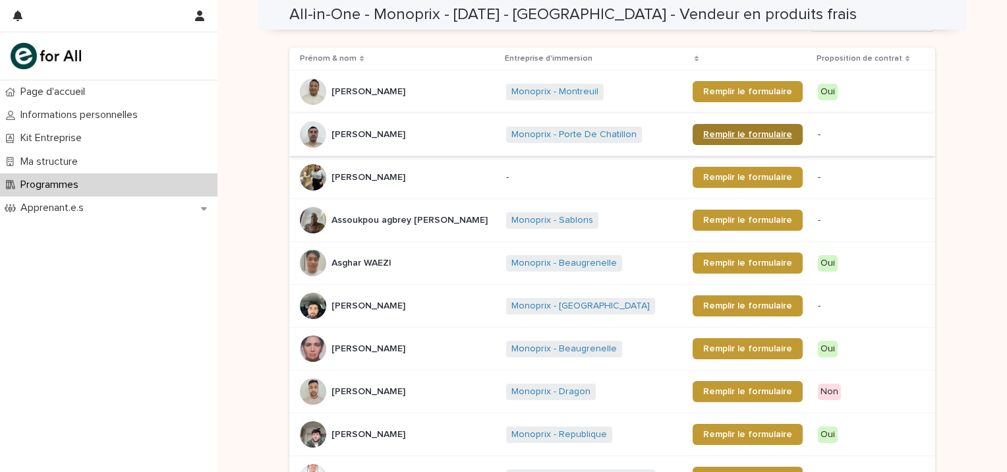
click at [723, 127] on link "Remplir le formulaire" at bounding box center [747, 134] width 110 height 21
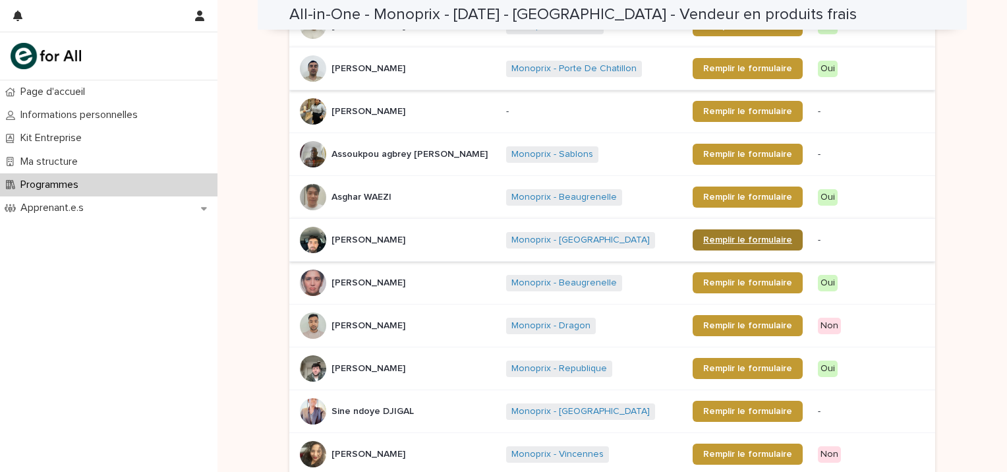
click at [731, 235] on span "Remplir le formulaire" at bounding box center [747, 239] width 89 height 9
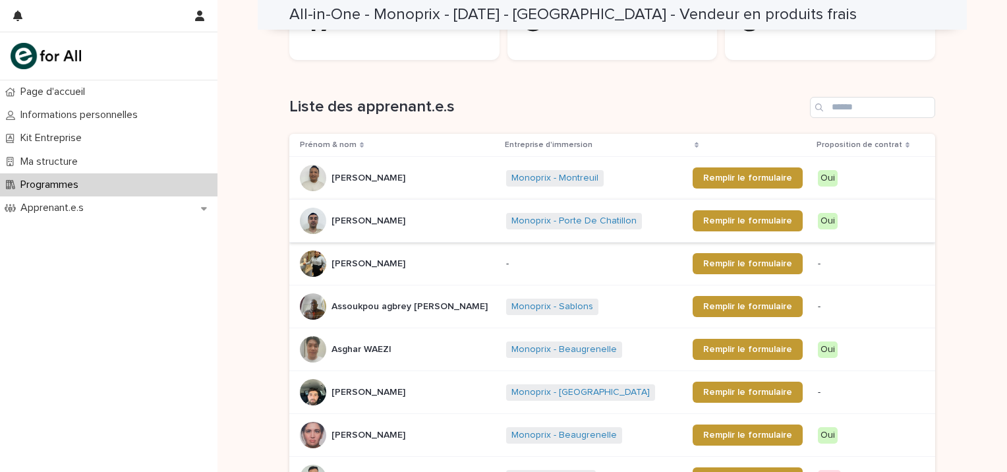
scroll to position [0, 0]
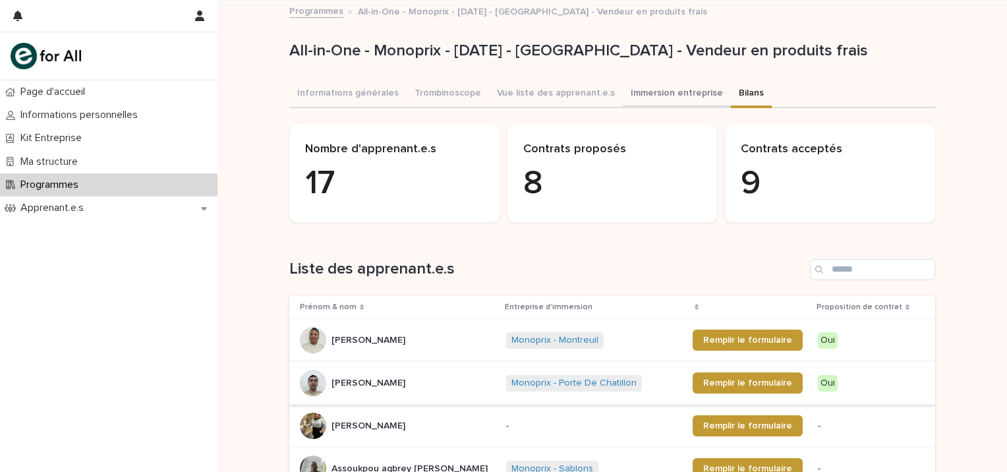
click at [664, 92] on button "Immersion entreprise" at bounding box center [677, 94] width 108 height 28
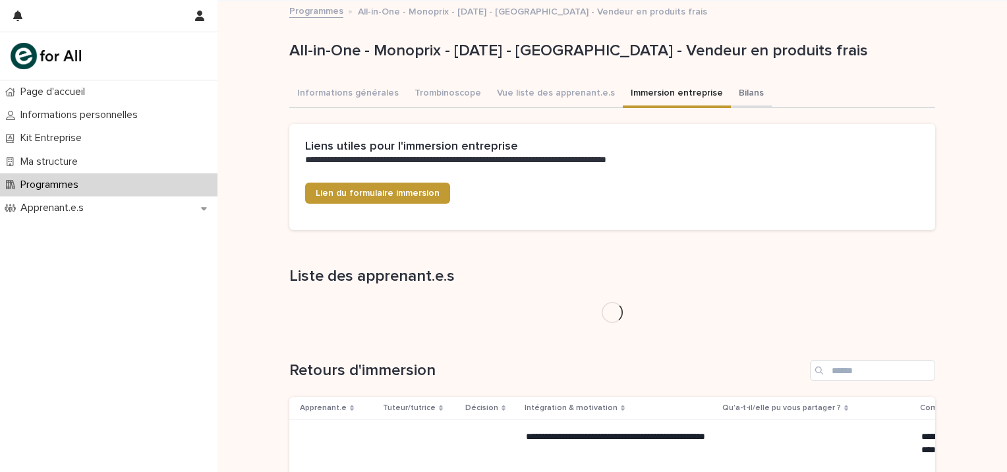
click at [731, 92] on button "Bilans" at bounding box center [751, 94] width 41 height 28
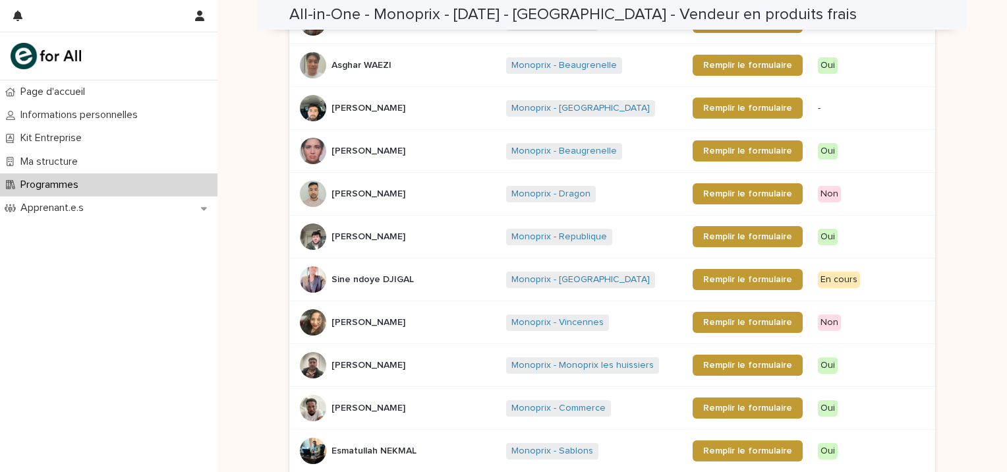
scroll to position [380, 0]
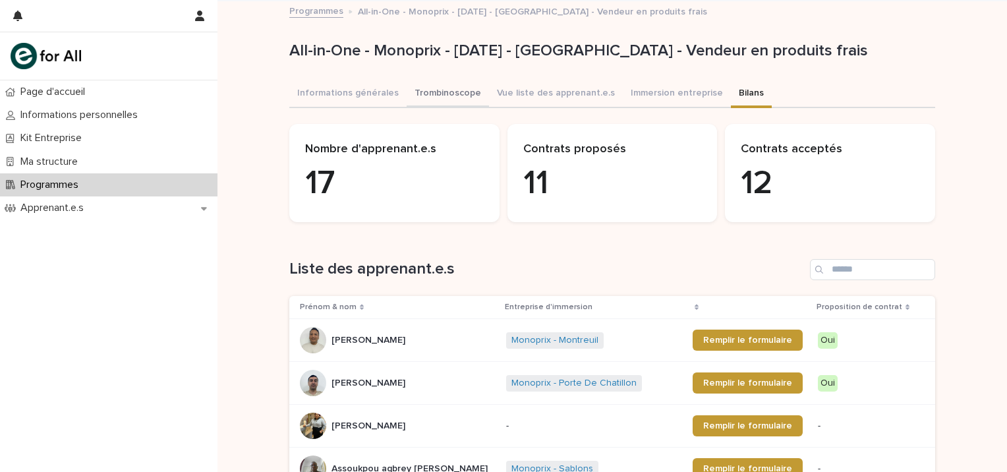
click at [445, 86] on button "Trombinoscope" at bounding box center [447, 94] width 82 height 28
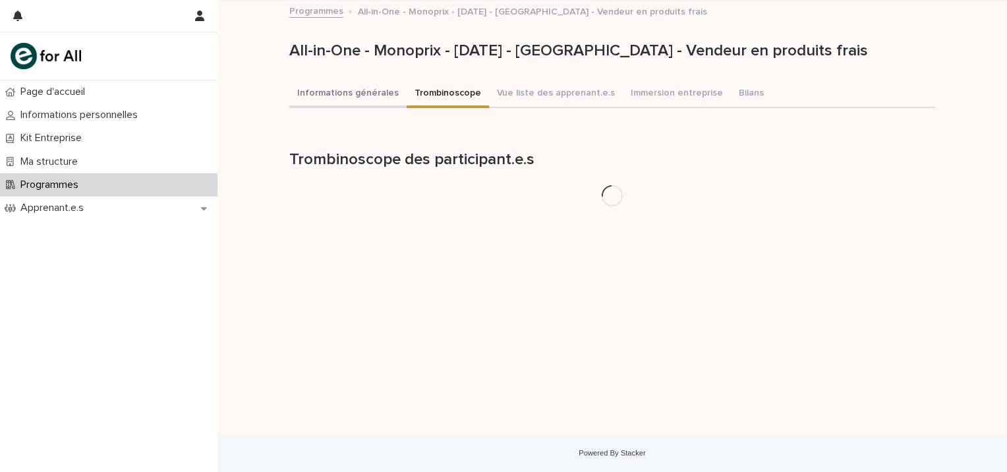
click at [367, 92] on button "Informations générales" at bounding box center [347, 94] width 117 height 28
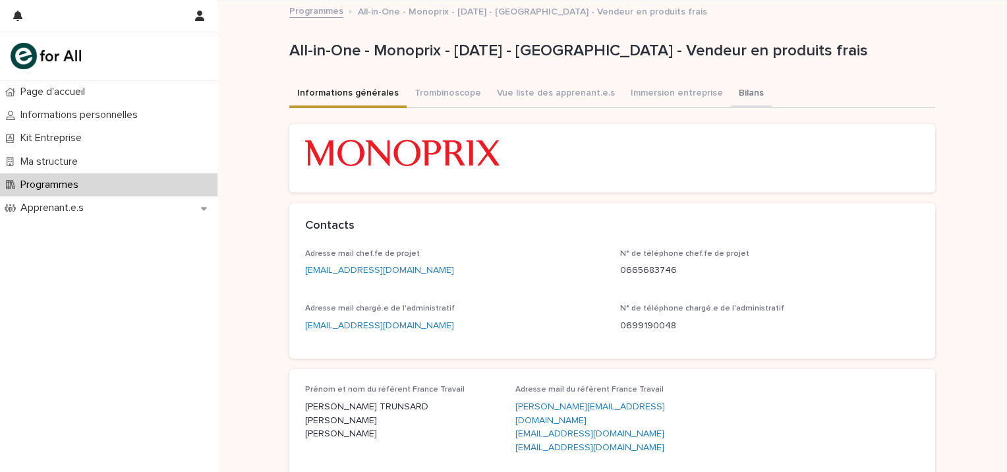
click at [731, 85] on button "Bilans" at bounding box center [751, 94] width 41 height 28
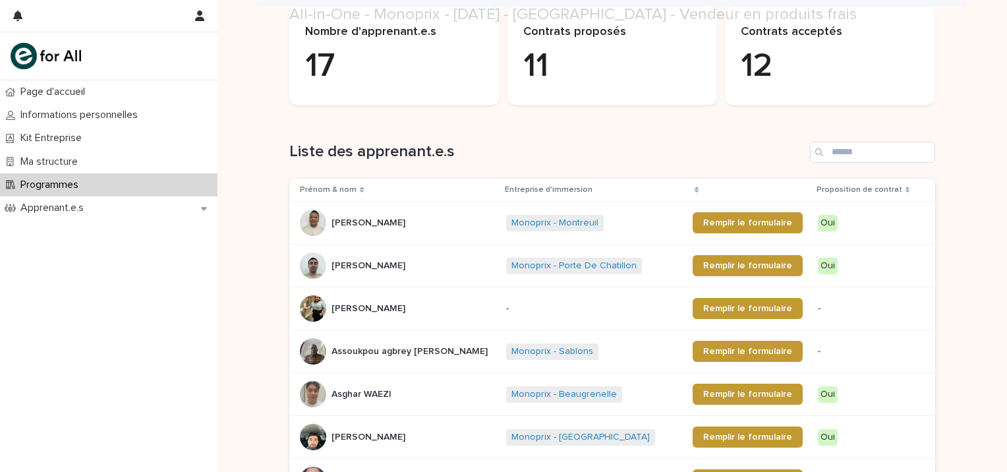
scroll to position [132, 0]
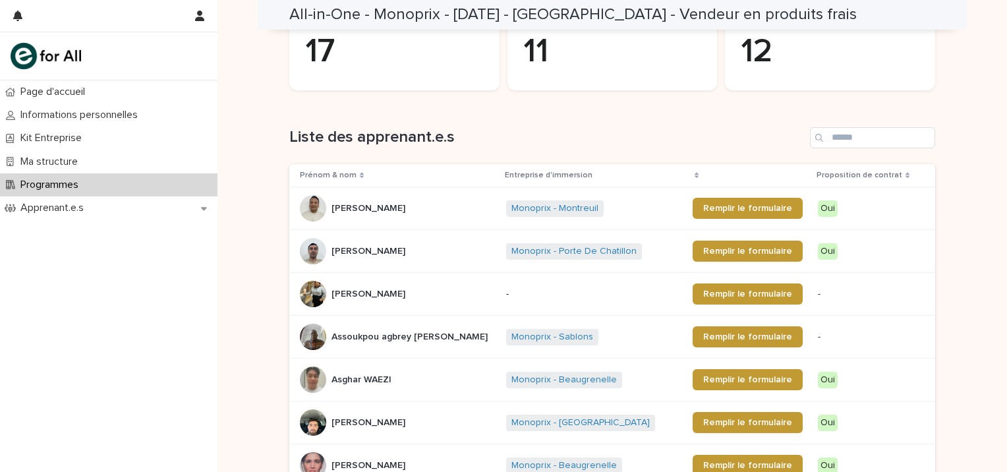
click at [360, 175] on icon at bounding box center [362, 176] width 4 height 6
click at [354, 170] on div "Prénom & nom" at bounding box center [398, 175] width 197 height 14
click at [430, 135] on h1 "Liste des apprenant.e.s" at bounding box center [546, 137] width 515 height 19
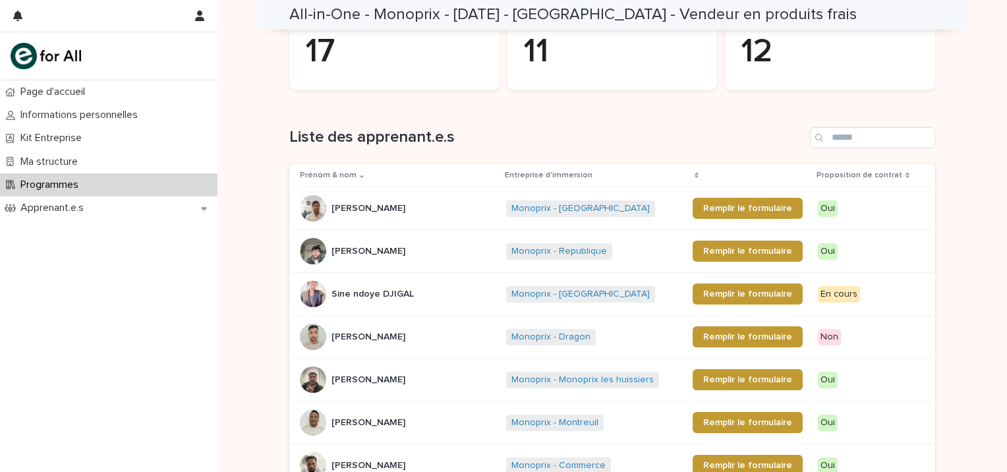
click at [914, 174] on th "Proposition de contrat" at bounding box center [873, 175] width 123 height 23
click at [343, 173] on p "Prénom & nom" at bounding box center [328, 175] width 57 height 14
click at [360, 172] on icon at bounding box center [362, 175] width 4 height 7
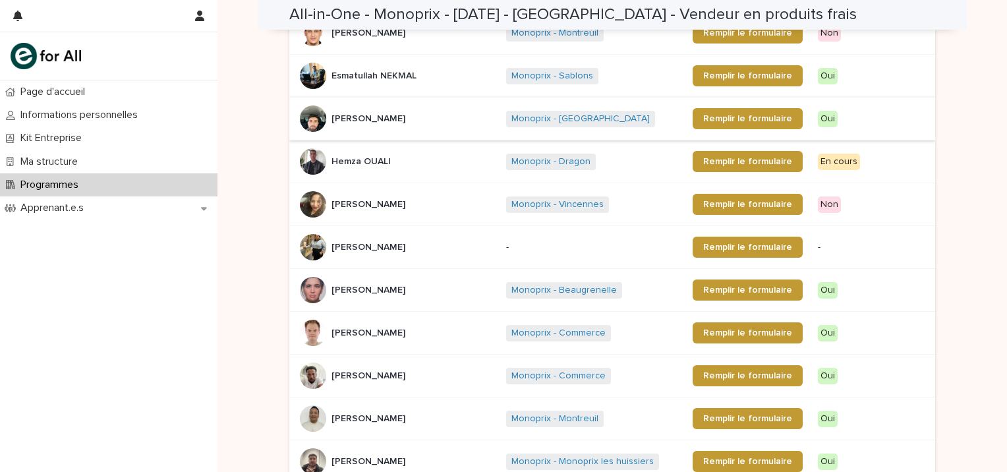
scroll to position [397, 0]
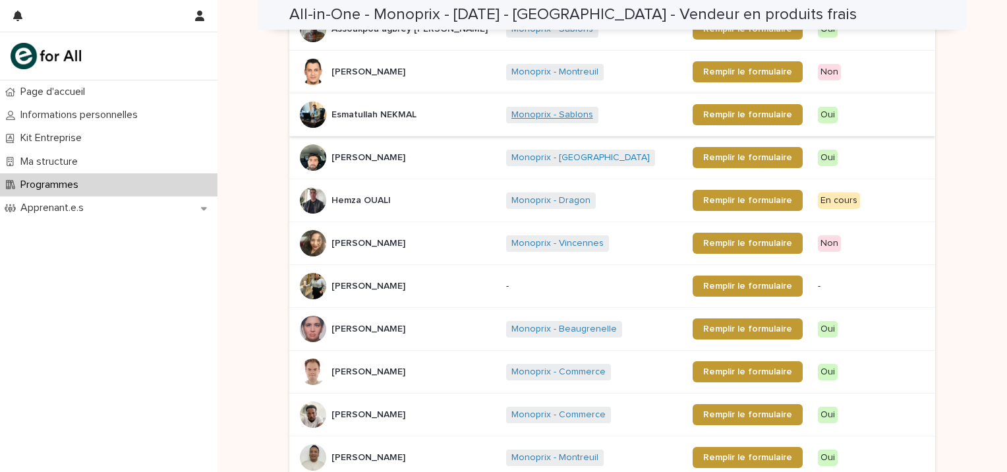
click at [524, 112] on link "Monoprix - Sablons" at bounding box center [552, 114] width 82 height 11
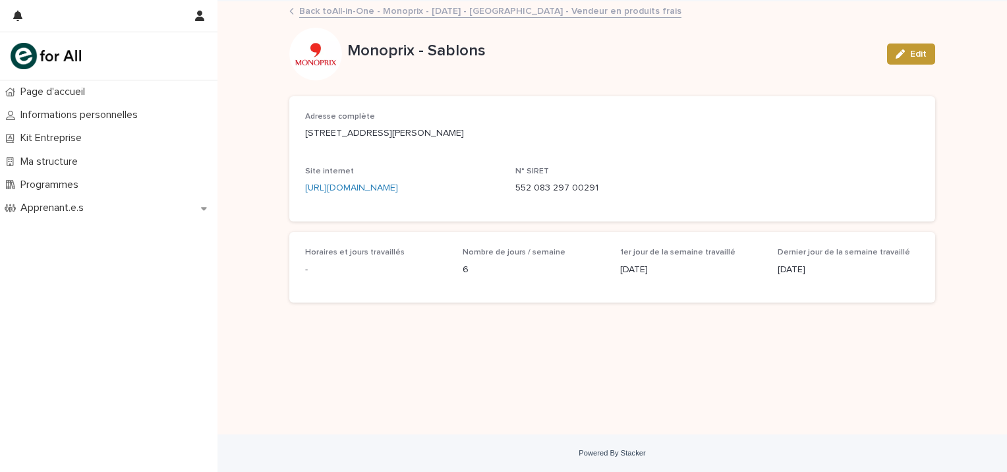
click at [292, 7] on div "Back to All-in-One - Monoprix - 22 - Mai 2025 - Île-de-France - Vendeur en prod…" at bounding box center [612, 12] width 659 height 18
click at [292, 13] on icon at bounding box center [291, 11] width 3 height 5
click at [290, 12] on icon at bounding box center [291, 11] width 5 height 7
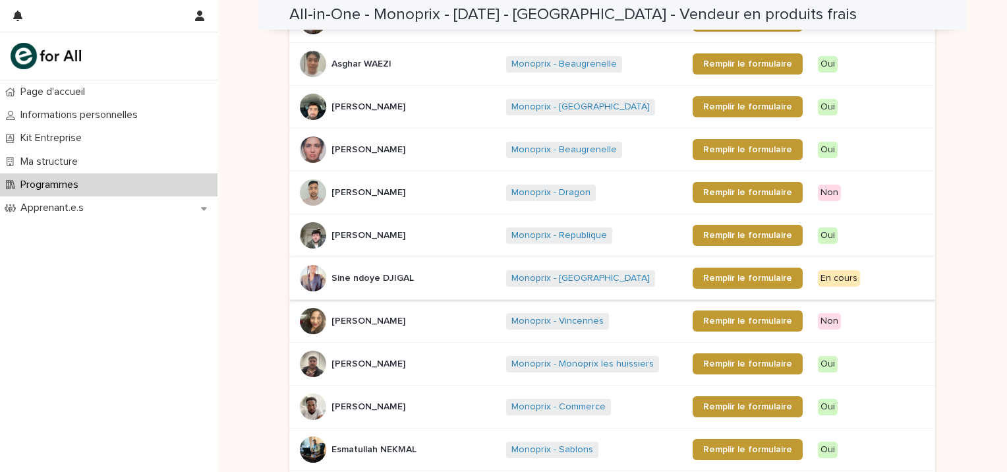
scroll to position [461, 0]
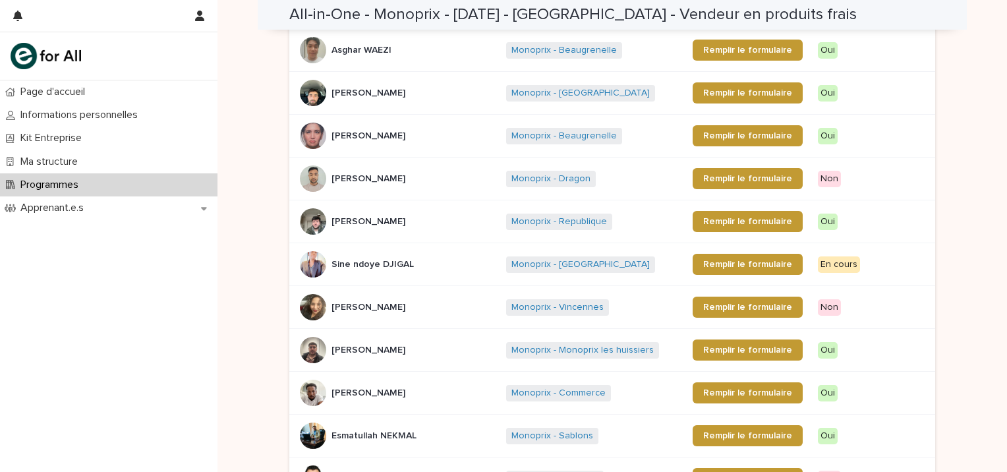
click at [238, 135] on div "Loading... Saving… Loading... Saving… All-in-One - Monoprix - 22 - Mai 2025 - Î…" at bounding box center [611, 212] width 789 height 1344
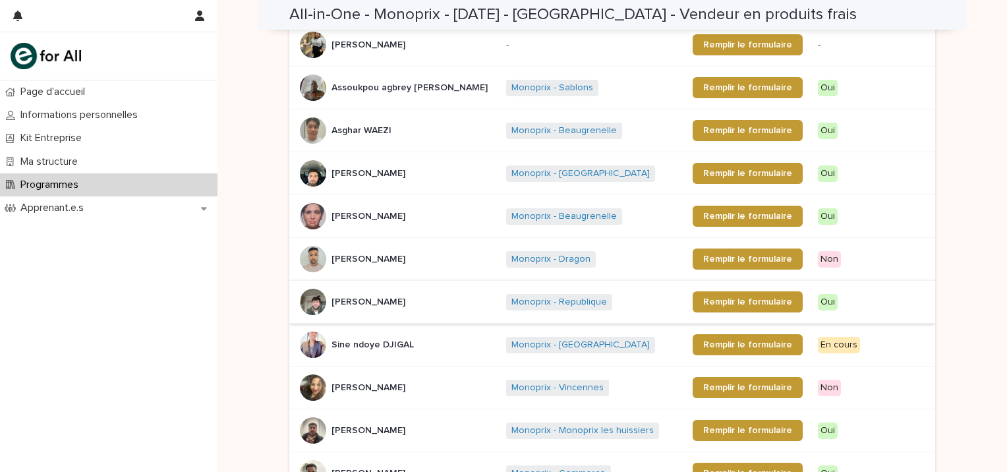
scroll to position [358, 0]
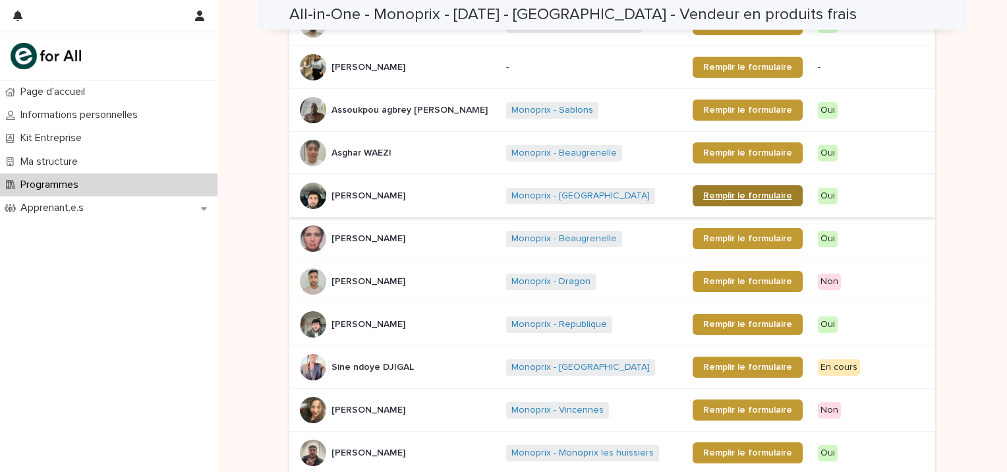
click at [751, 194] on span "Remplir le formulaire" at bounding box center [747, 195] width 89 height 9
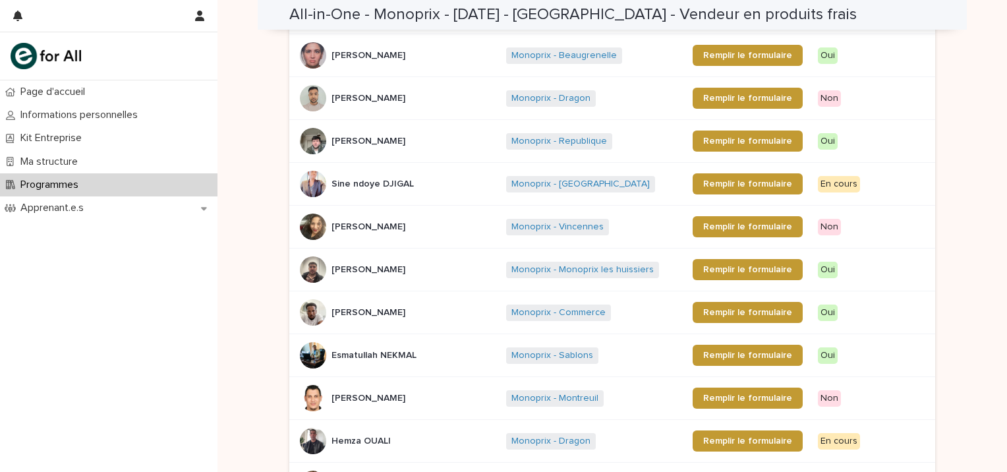
scroll to position [545, 0]
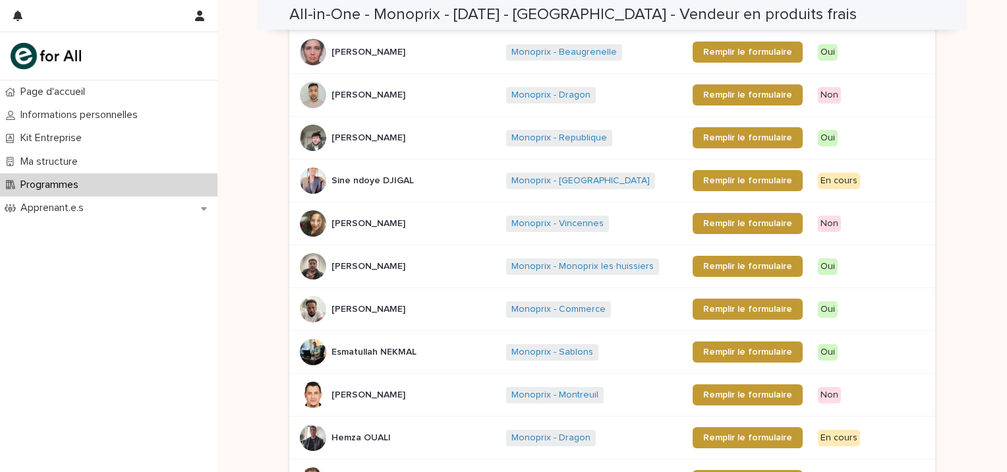
click at [246, 287] on div "Loading... Saving… Loading... Saving… All-in-One - Monoprix - 22 - Mai 2025 - Î…" at bounding box center [611, 128] width 789 height 1344
click at [352, 92] on p "Samiullah AZIZI" at bounding box center [369, 94] width 76 height 14
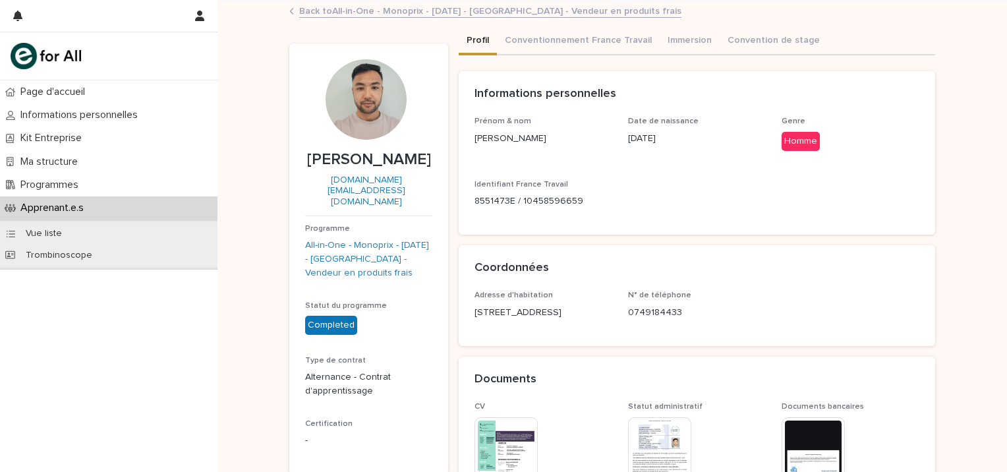
click at [290, 9] on icon at bounding box center [291, 11] width 3 height 5
click at [313, 10] on link "Back to All-in-One - Monoprix - 22 - Mai 2025 - Île-de-France - Vendeur en prod…" at bounding box center [490, 10] width 382 height 15
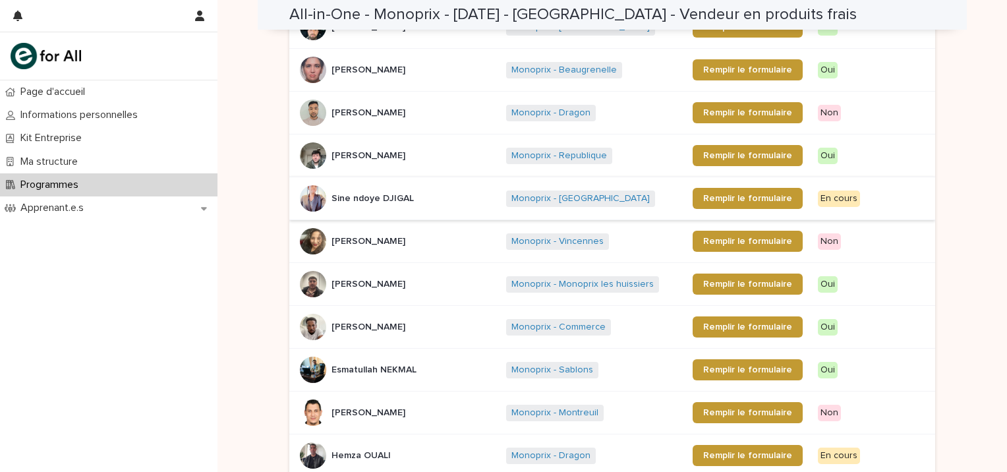
scroll to position [593, 0]
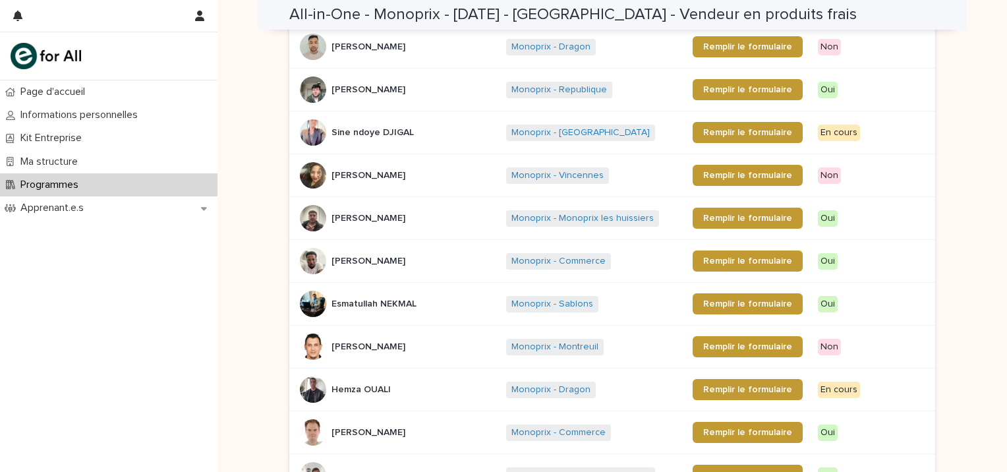
click at [356, 40] on p "Samiullah AZIZI" at bounding box center [369, 46] width 76 height 14
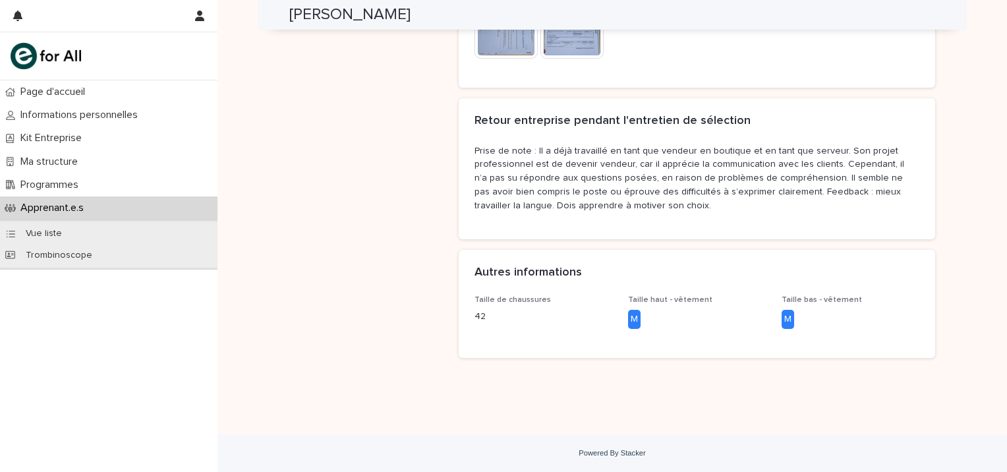
scroll to position [352, 0]
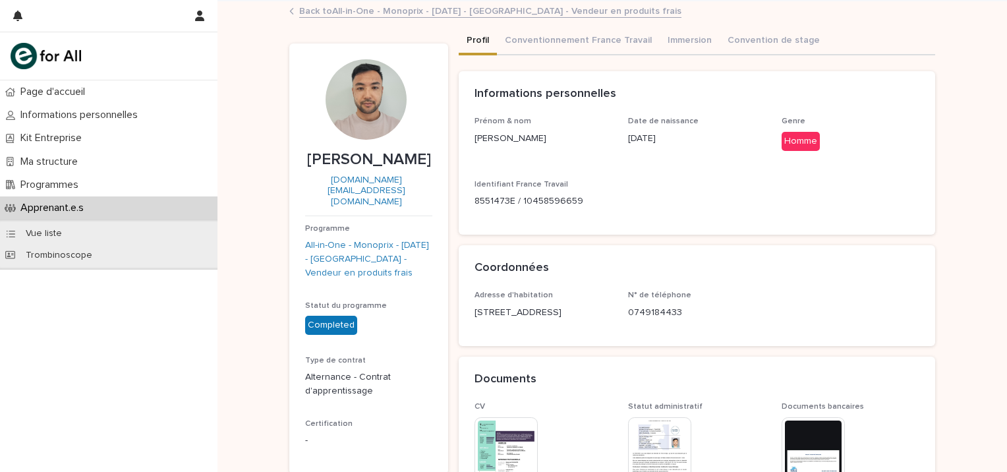
click at [334, 9] on link "Back to All-in-One - Monoprix - 22 - Mai 2025 - Île-de-France - Vendeur en prod…" at bounding box center [490, 10] width 382 height 15
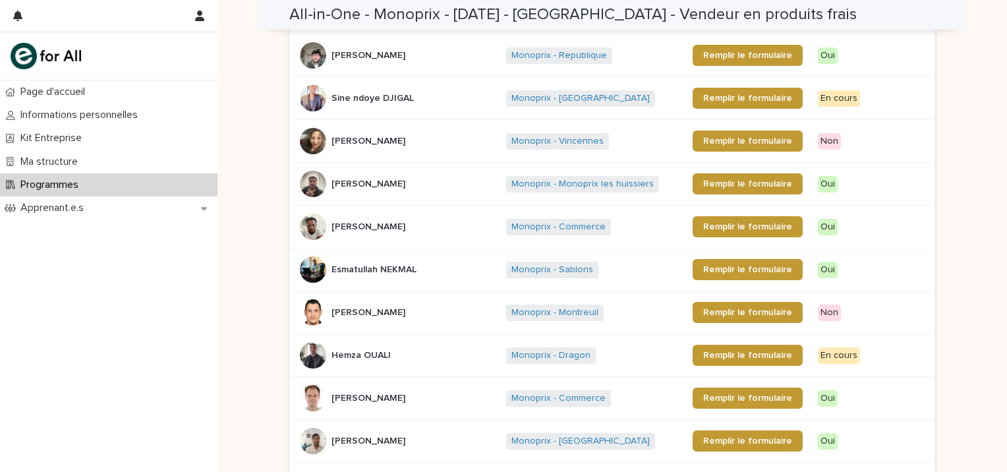
scroll to position [634, 0]
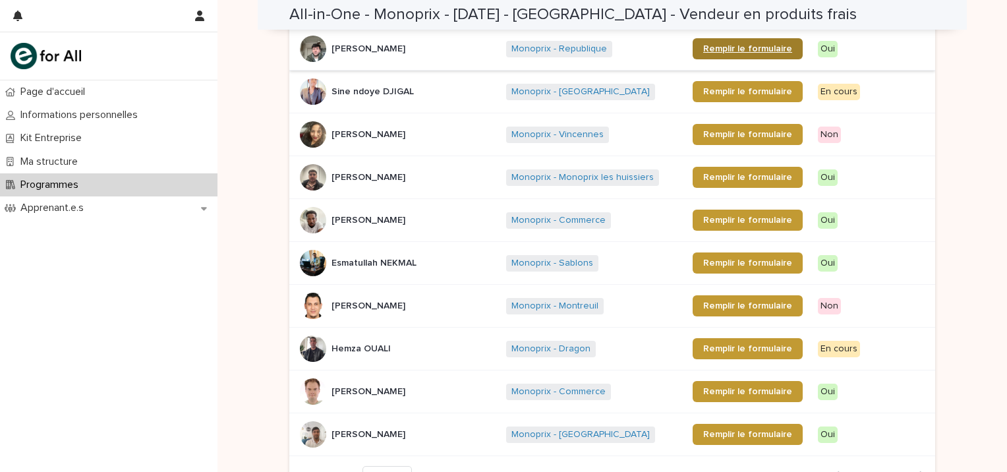
click at [721, 42] on link "Remplir le formulaire" at bounding box center [747, 48] width 110 height 21
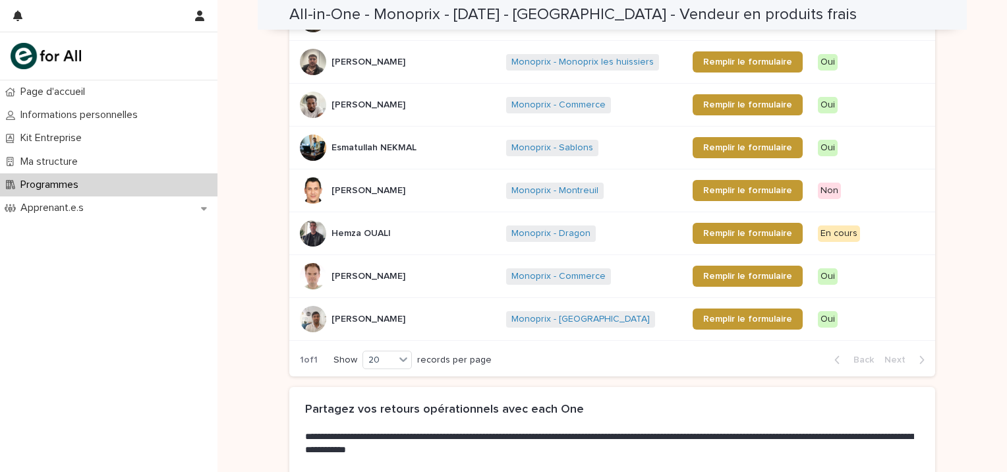
scroll to position [752, 0]
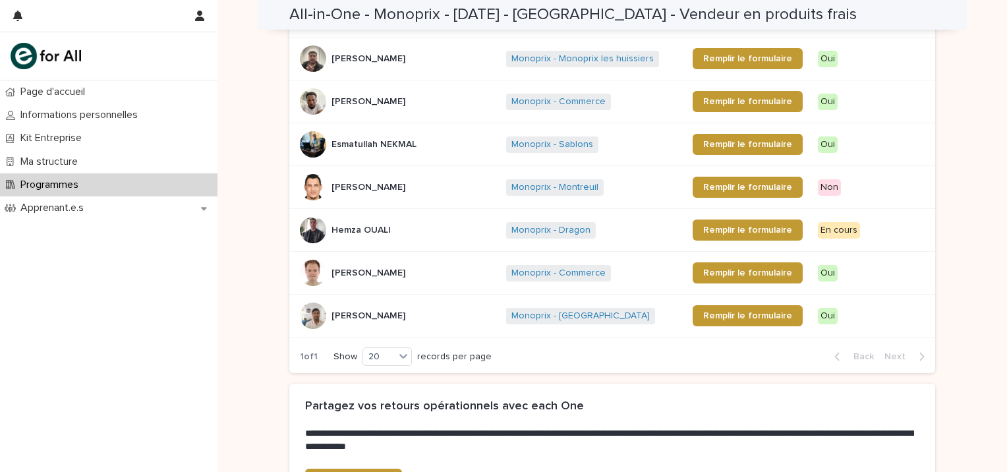
drag, startPoint x: 315, startPoint y: 50, endPoint x: 269, endPoint y: 71, distance: 50.7
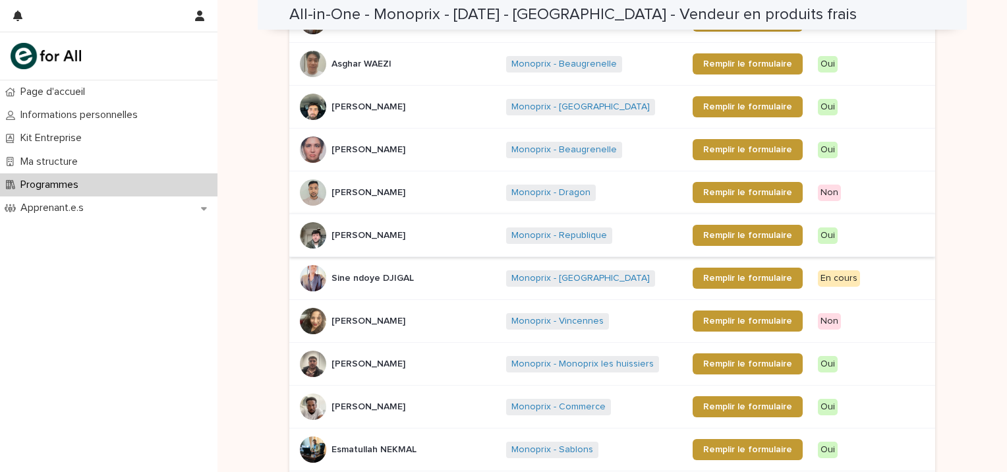
scroll to position [446, 0]
